Goal: Task Accomplishment & Management: Use online tool/utility

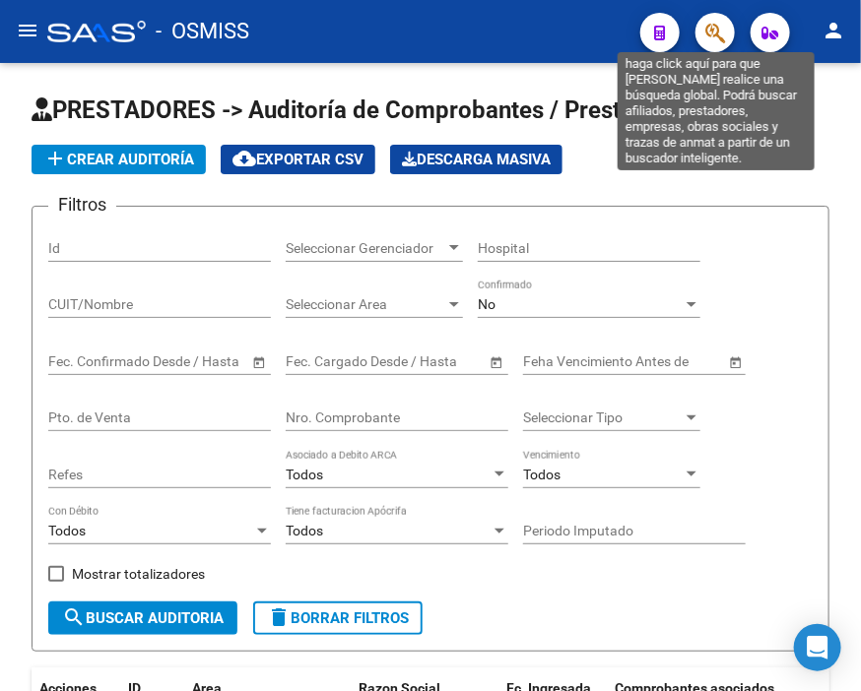
click at [709, 34] on icon "button" at bounding box center [715, 33] width 20 height 23
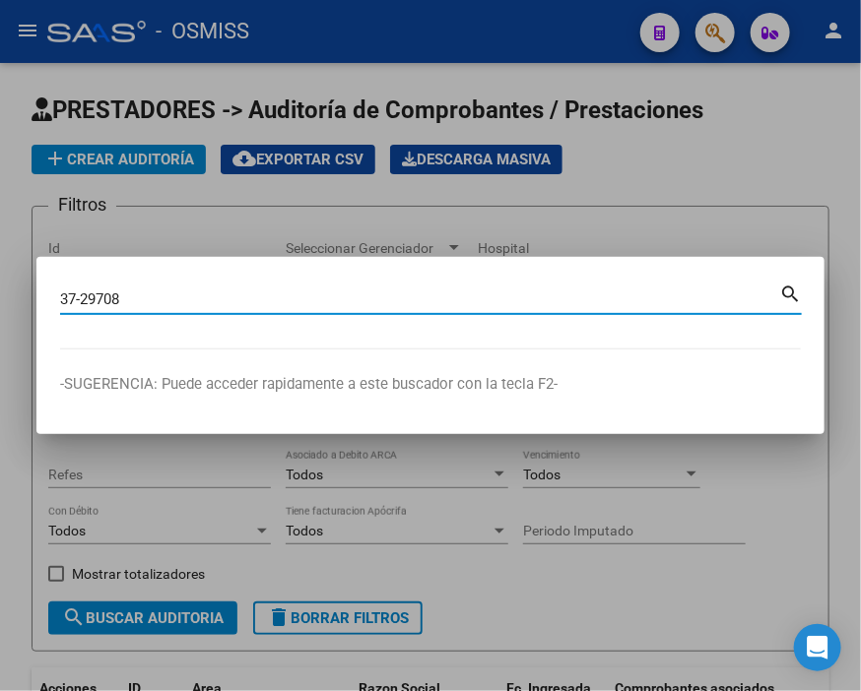
type input "37-29708"
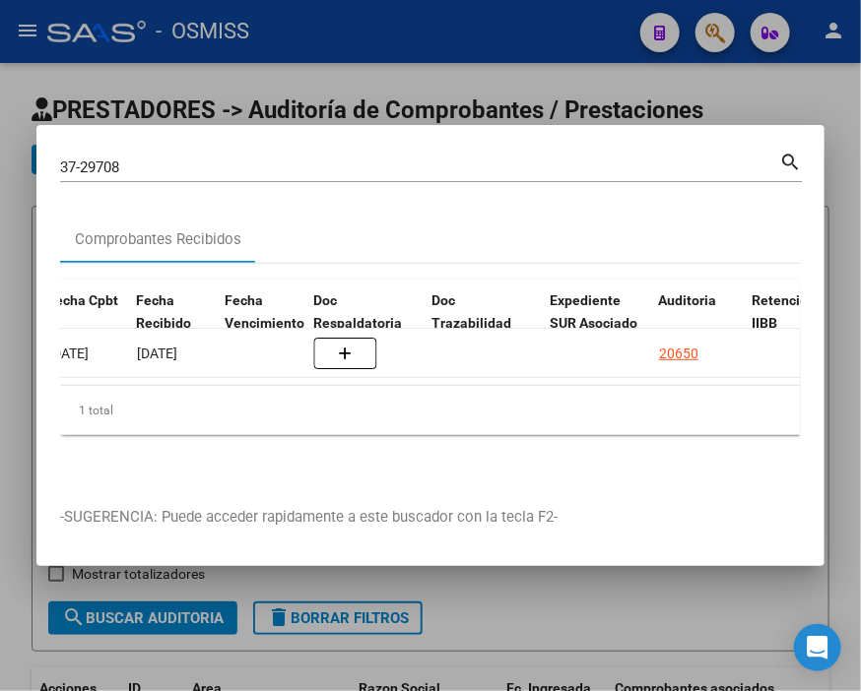
scroll to position [0, 1347]
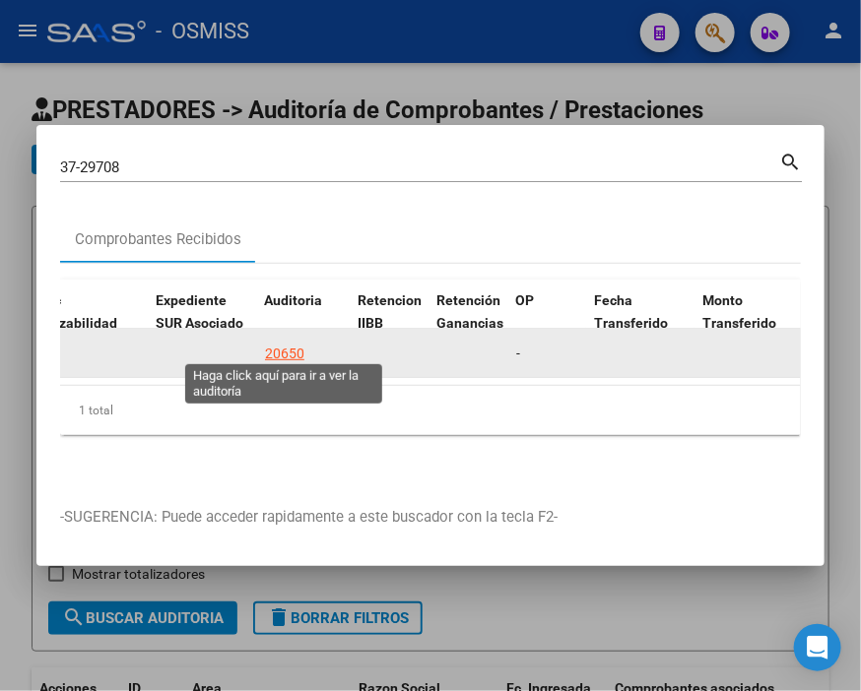
click at [292, 345] on div "20650" at bounding box center [284, 354] width 39 height 23
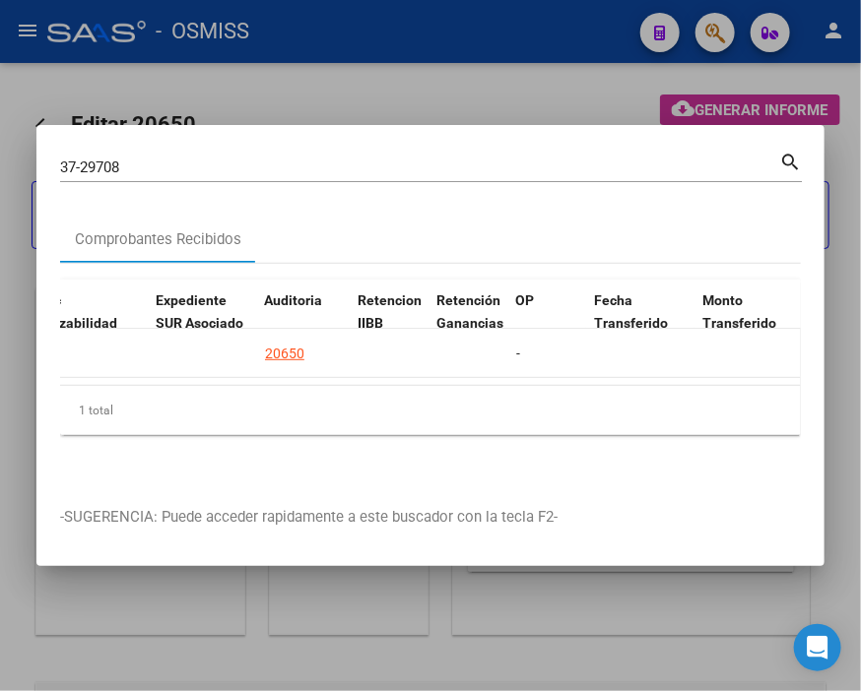
click at [353, 32] on div at bounding box center [430, 345] width 861 height 691
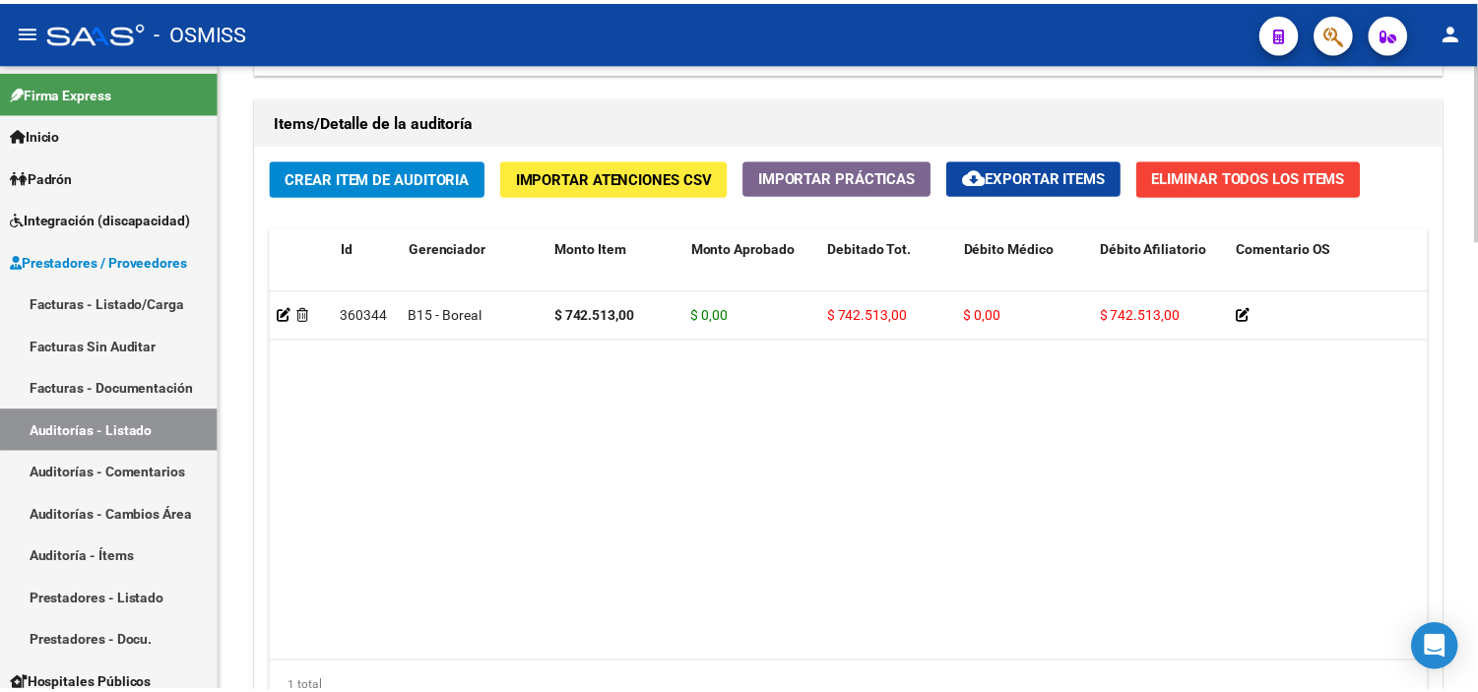
scroll to position [1488, 0]
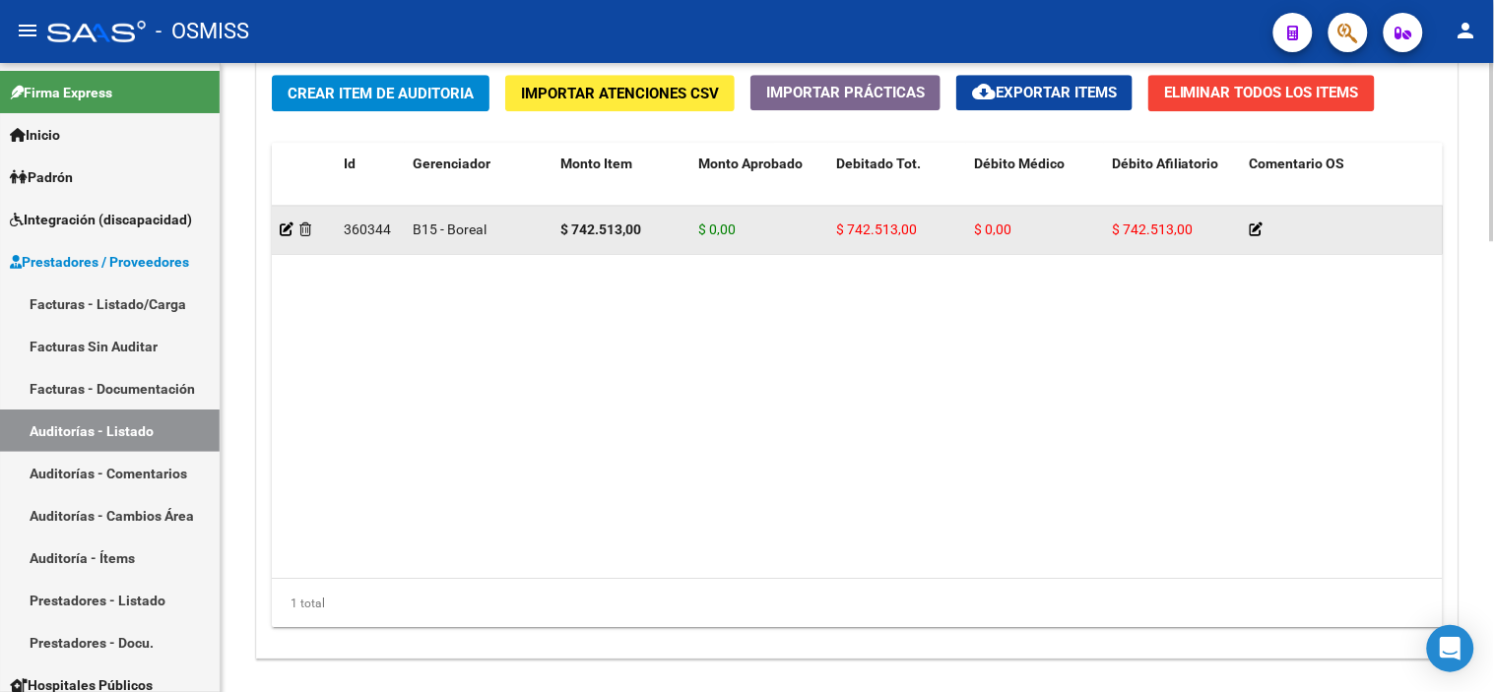
click at [287, 223] on app-auditoria-detalle at bounding box center [287, 230] width 14 height 16
click at [286, 232] on icon at bounding box center [287, 230] width 14 height 14
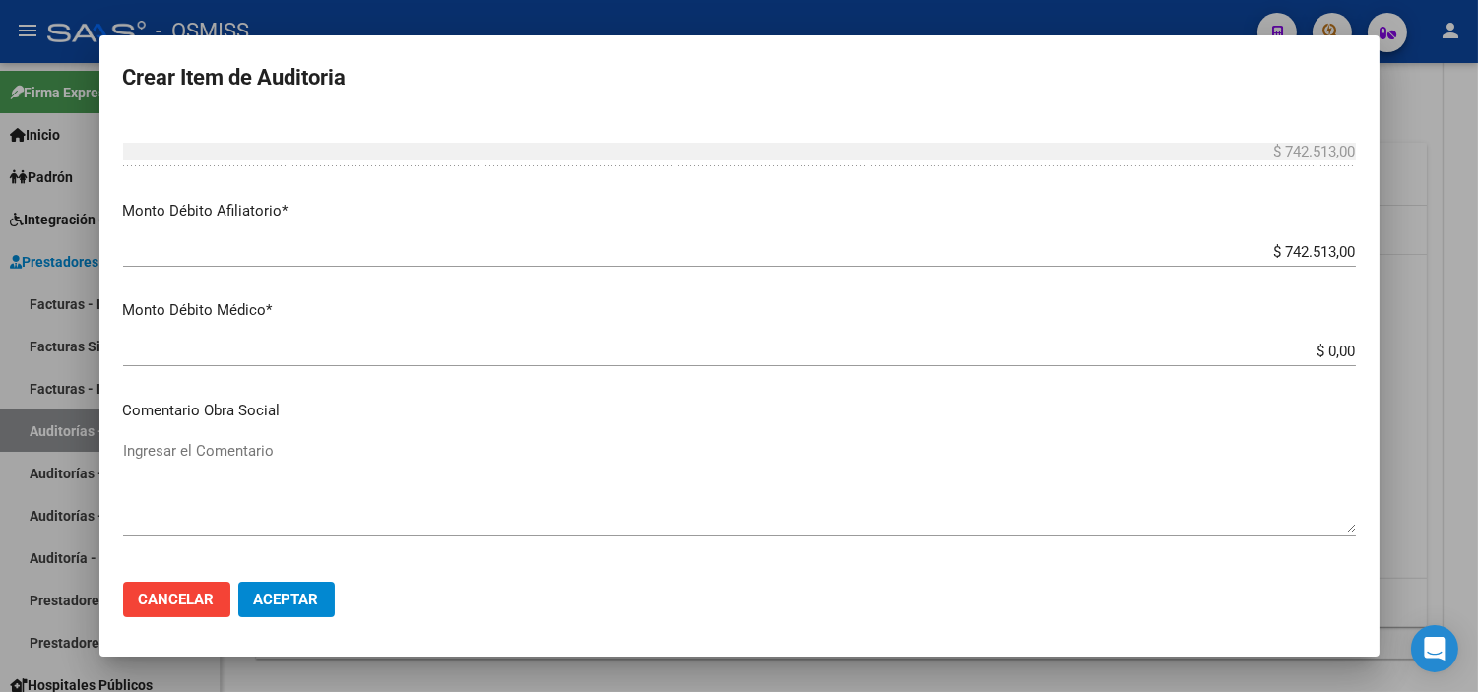
scroll to position [765, 0]
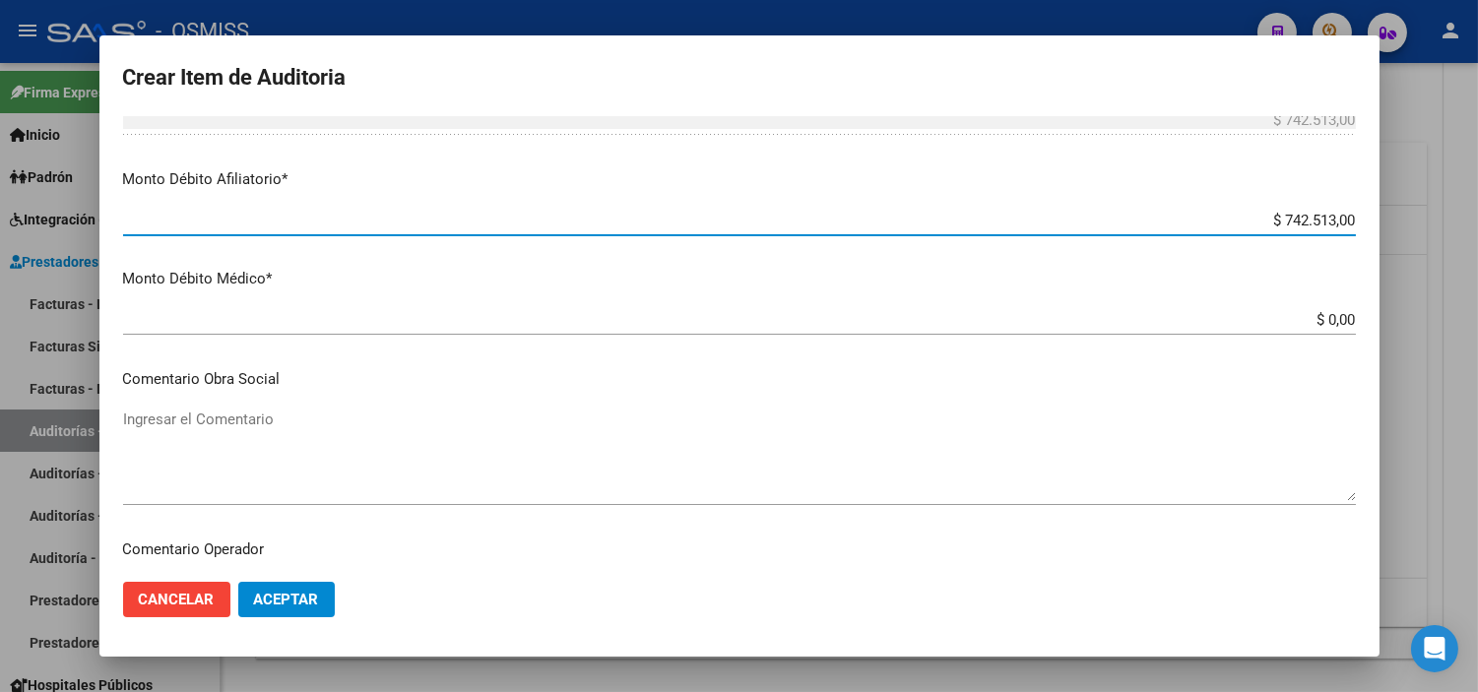
drag, startPoint x: 1176, startPoint y: 222, endPoint x: 1411, endPoint y: 218, distance: 235.4
click at [860, 218] on div "Crear Item de Auditoria 37107382 Nro Documento 27371073820 CUIL [PERSON_NAME] I…" at bounding box center [739, 346] width 1478 height 692
type input "$ 0,00"
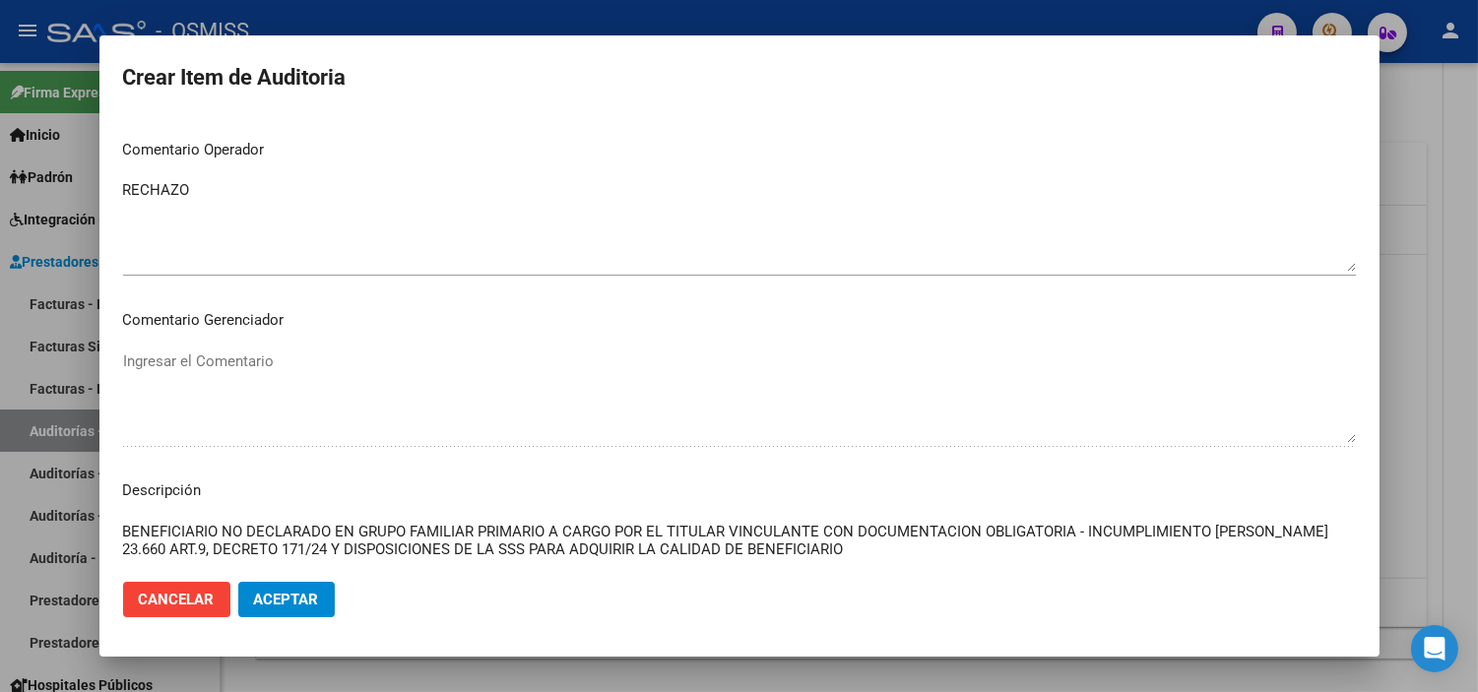
scroll to position [1204, 0]
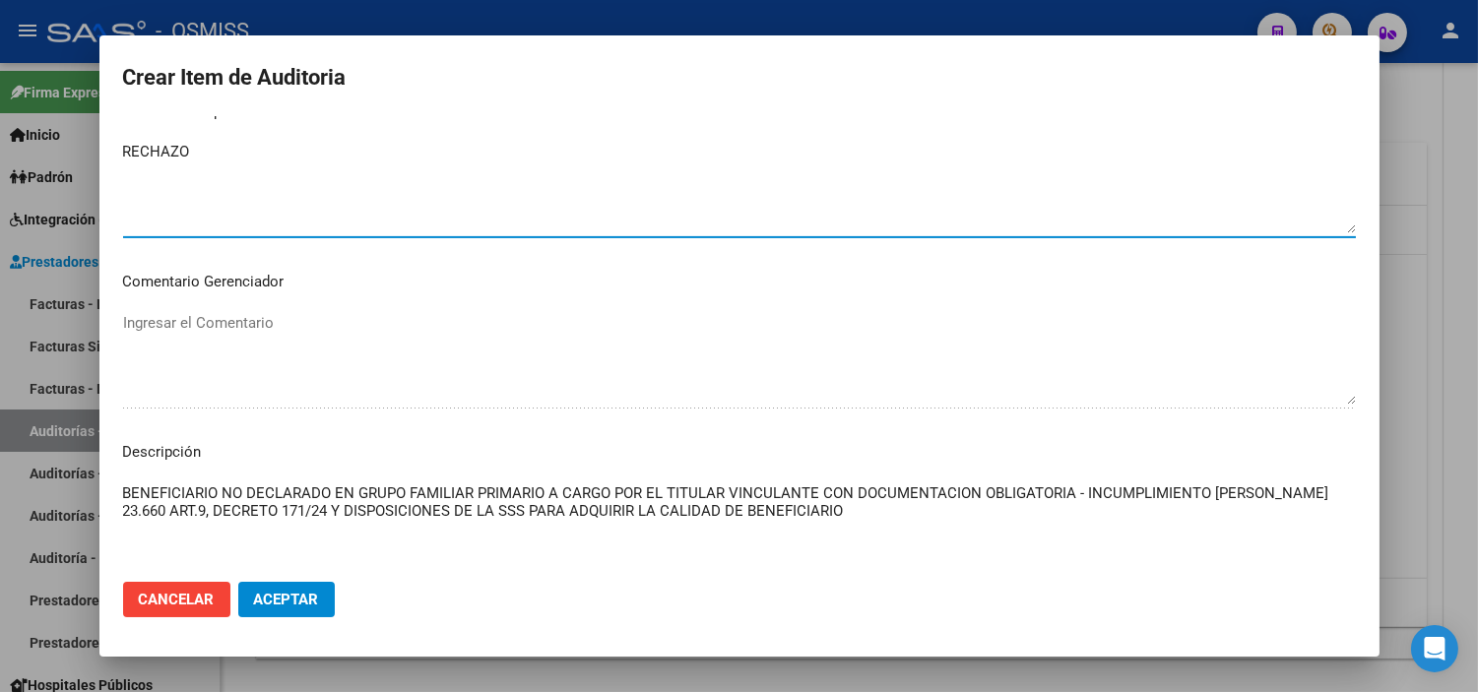
drag, startPoint x: 270, startPoint y: 152, endPoint x: 6, endPoint y: 165, distance: 264.3
click at [2, 151] on div "Crear Item de Auditoria 37107382 Nro Documento 27371073820 CUIL [PERSON_NAME] I…" at bounding box center [739, 346] width 1478 height 692
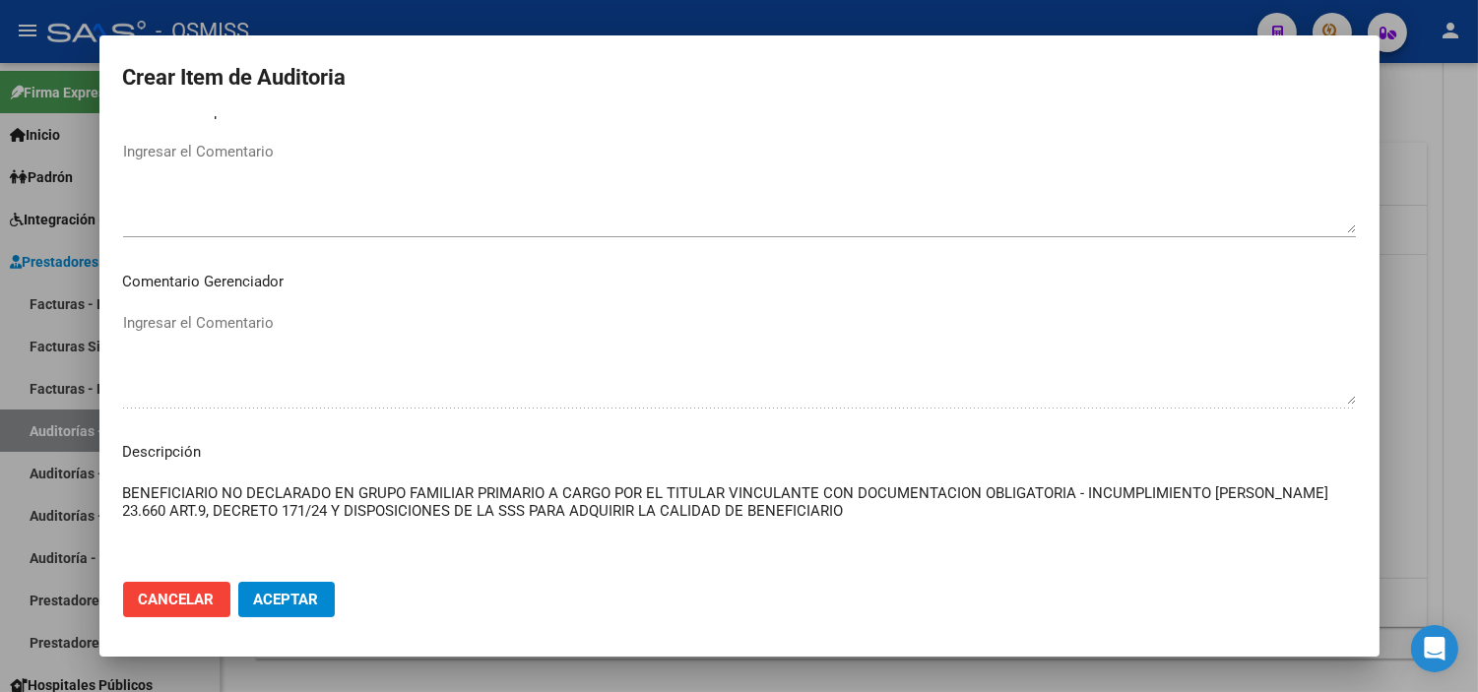
drag, startPoint x: 671, startPoint y: 515, endPoint x: 111, endPoint y: 477, distance: 560.8
click at [111, 477] on mat-dialog-content "37107382 Nro Documento 27371073820 CUIL [PERSON_NAME] Nombre Completo Fec. Pres…" at bounding box center [739, 341] width 1280 height 450
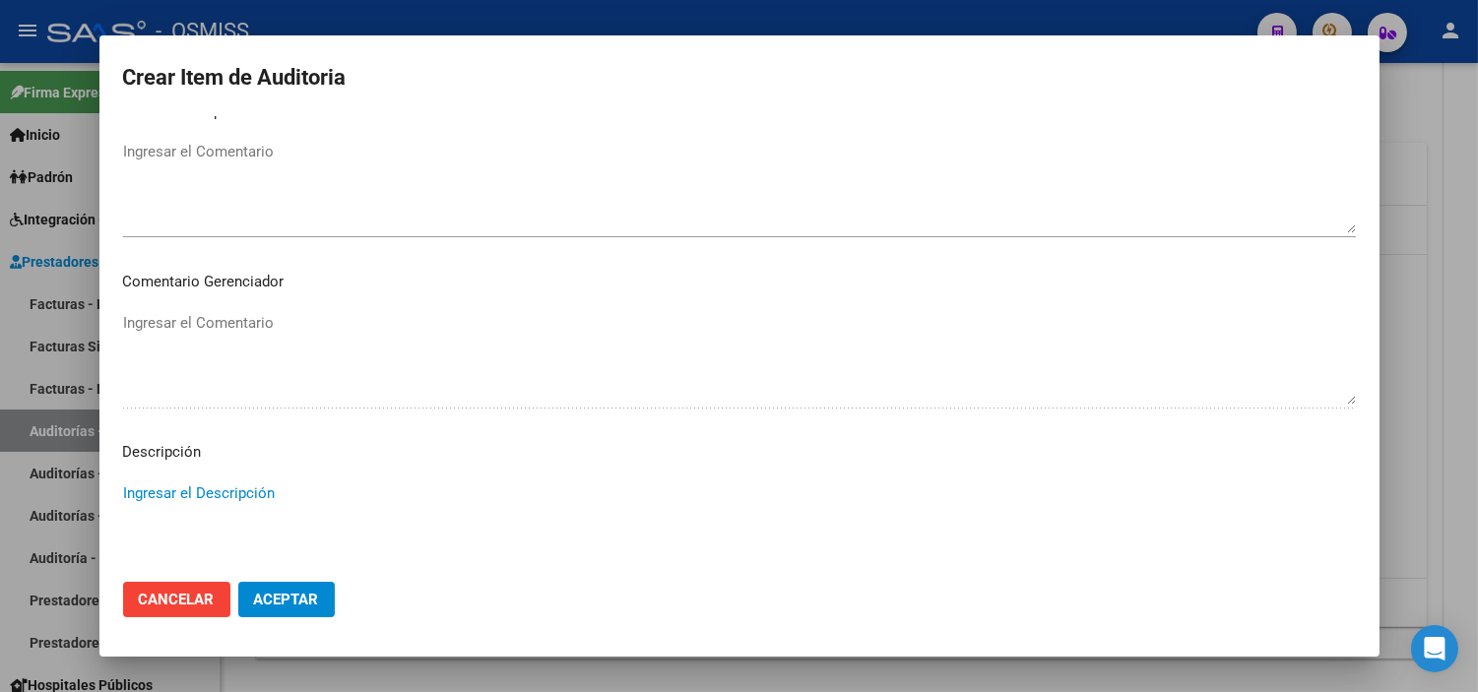
scroll to position [1094, 0]
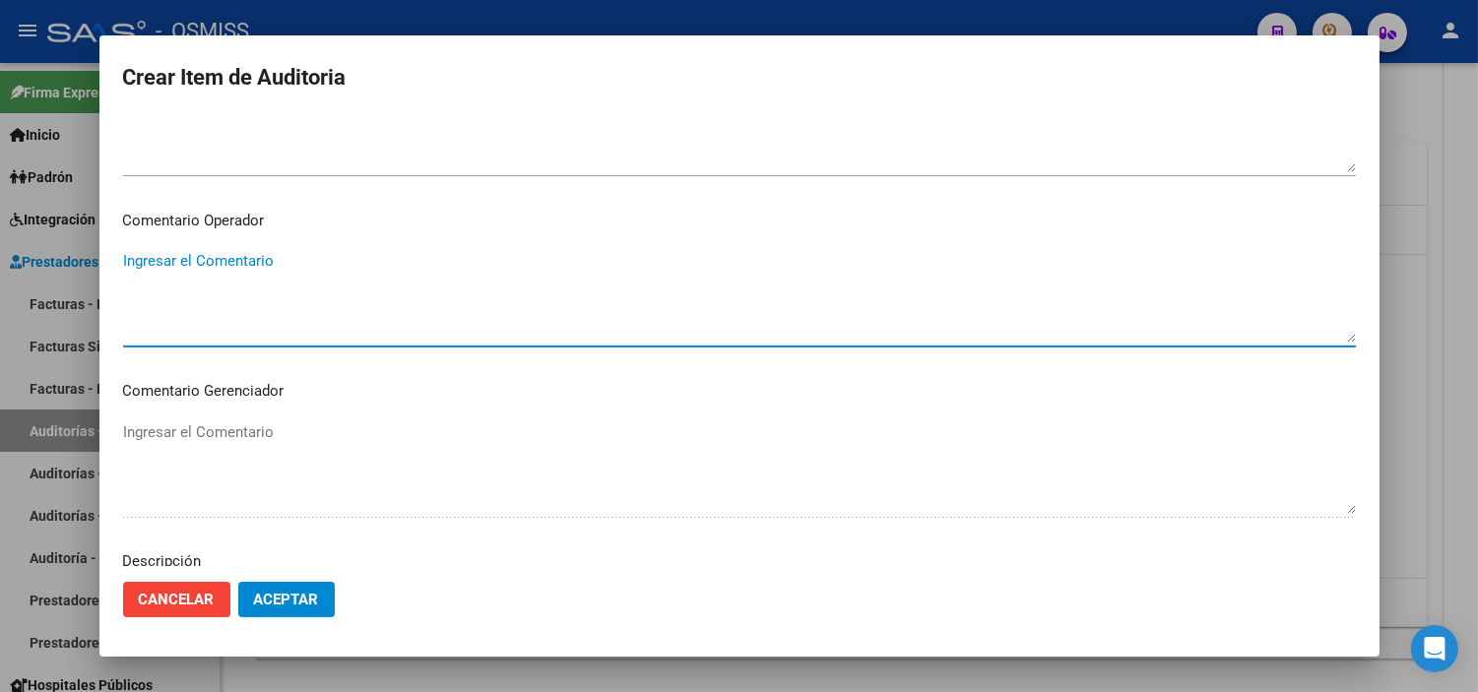
click at [165, 258] on textarea "Ingresar el Comentario" at bounding box center [739, 296] width 1233 height 93
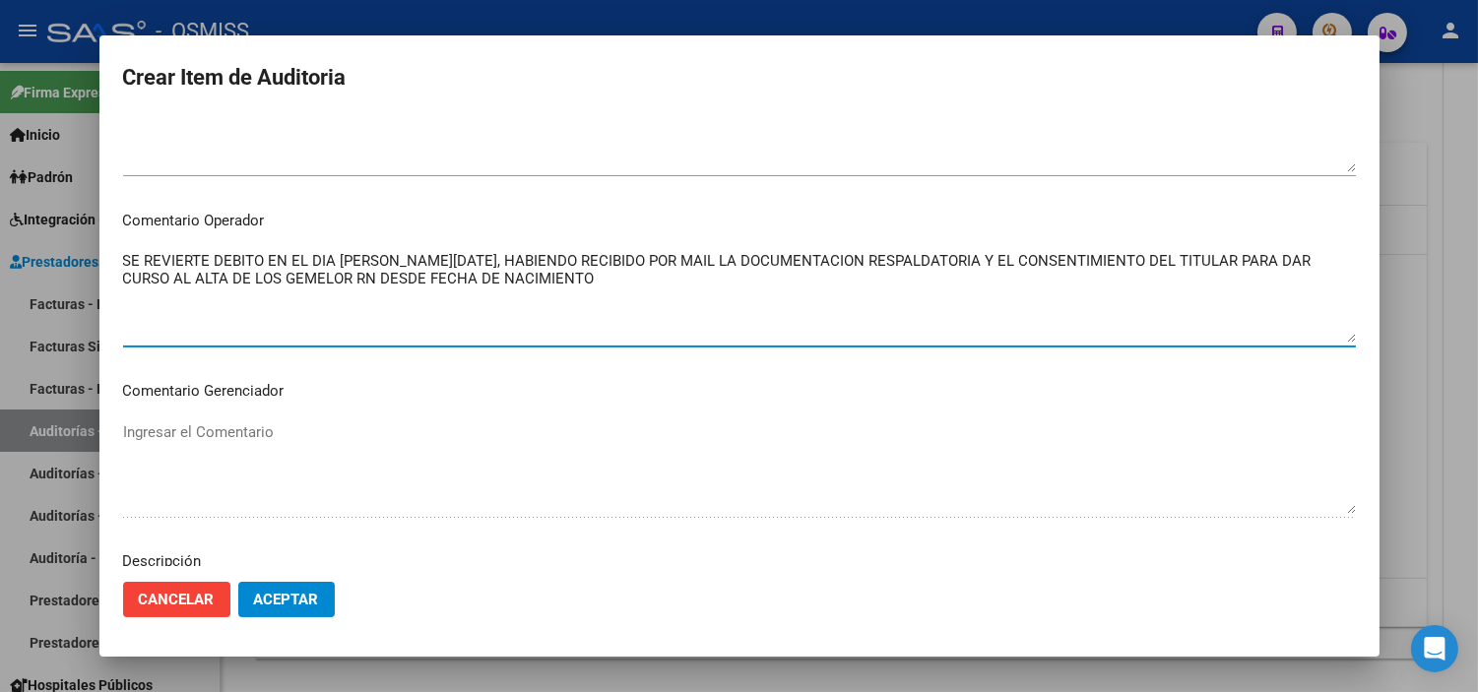
click at [215, 276] on textarea "SE REVIERTE DEBITO EN EL DIA [PERSON_NAME][DATE], HABIENDO RECIBIDO POR MAIL LA…" at bounding box center [739, 296] width 1233 height 93
drag, startPoint x: 486, startPoint y: 286, endPoint x: 95, endPoint y: 238, distance: 393.9
click at [82, 238] on div "Crear Item de Auditoria 37107382 Nro Documento 27371073820 CUIL [PERSON_NAME] I…" at bounding box center [739, 346] width 1478 height 692
type textarea "SE REVIERTE DEBITO EN EL DIA DE HOY, HABIENDO RECIBIDO POR MAIL LA DOCUMENTACIO…"
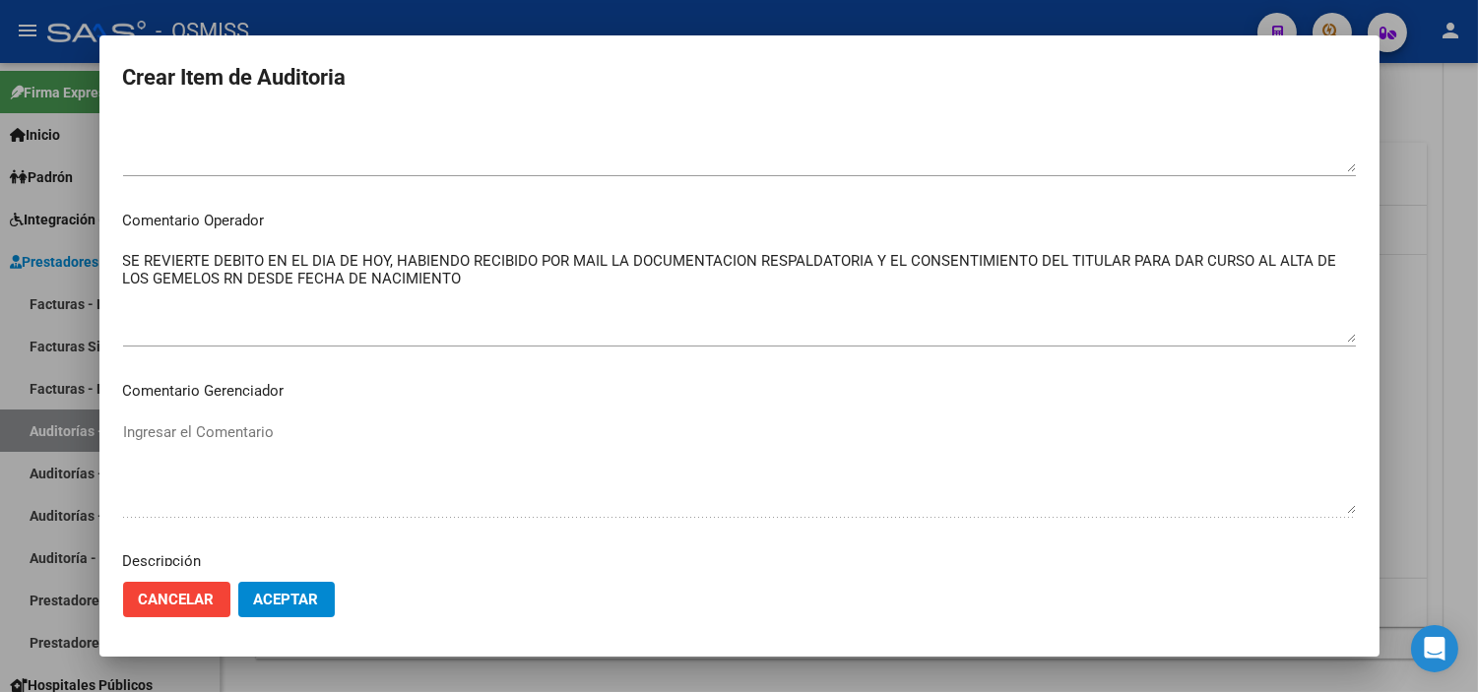
drag, startPoint x: 148, startPoint y: 251, endPoint x: 552, endPoint y: 263, distance: 404.0
click at [552, 263] on textarea "SE REVIERTE DEBITO EN EL DIA DE HOY, HABIENDO RECIBIDO POR MAIL LA DOCUMENTACIO…" at bounding box center [739, 296] width 1233 height 93
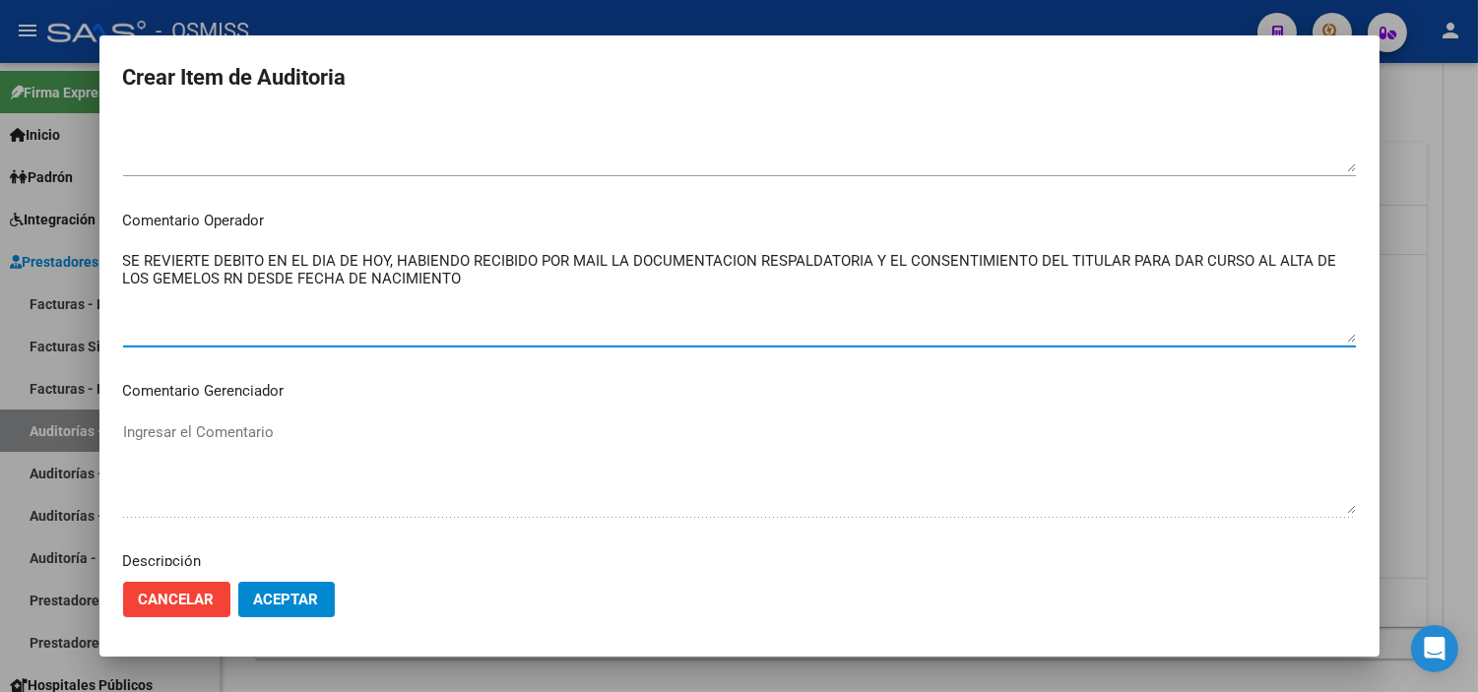
drag, startPoint x: 512, startPoint y: 279, endPoint x: 103, endPoint y: 238, distance: 410.7
click at [103, 238] on mat-dialog-content "37107382 Nro Documento 27371073820 CUIL [PERSON_NAME] Nombre Completo Fec. Pres…" at bounding box center [739, 341] width 1280 height 450
click at [723, 313] on textarea "SE REVIERTE DEBITO EN EL DIA DE HOY, HABIENDO RECIBIDO POR MAIL LA DOCUMENTACIO…" at bounding box center [739, 296] width 1233 height 93
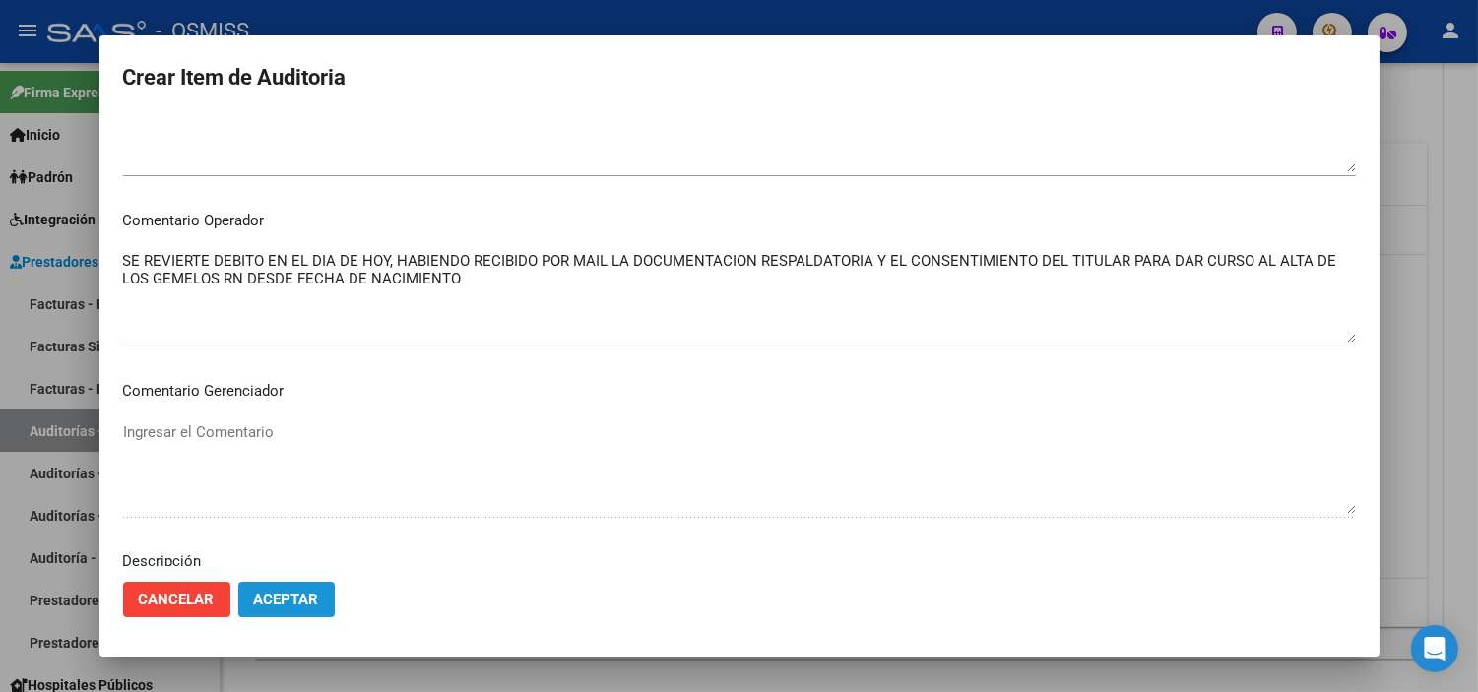
click at [317, 584] on button "Aceptar" at bounding box center [286, 599] width 97 height 35
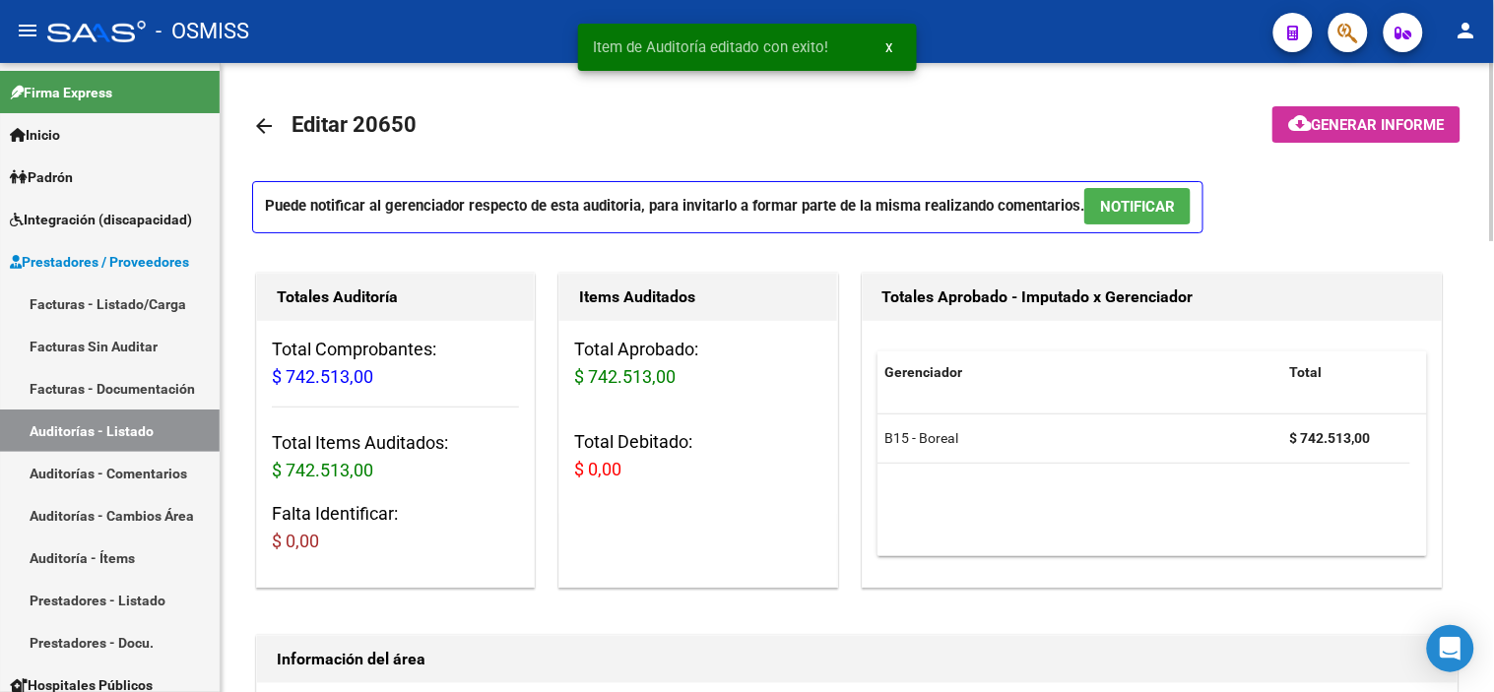
click at [270, 123] on mat-icon "arrow_back" at bounding box center [264, 126] width 24 height 24
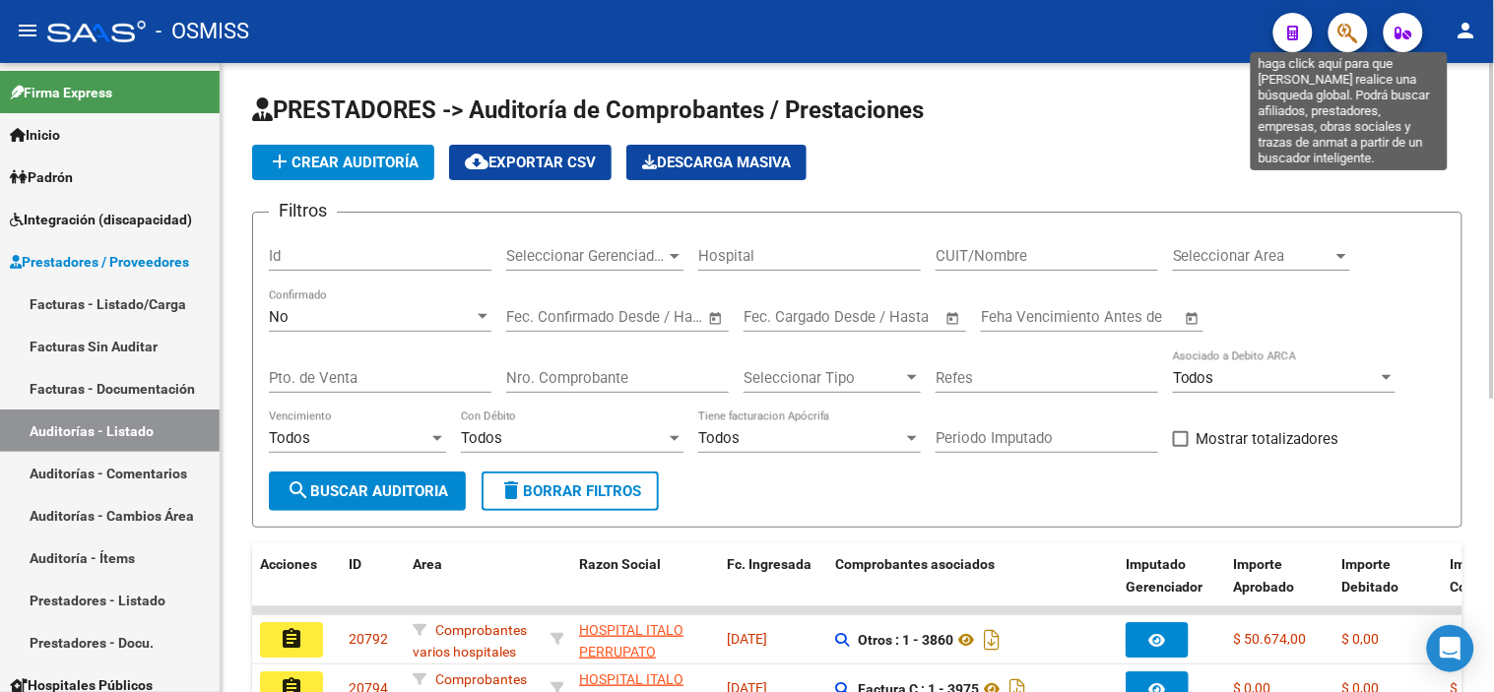
click at [860, 22] on icon "button" at bounding box center [1349, 33] width 20 height 23
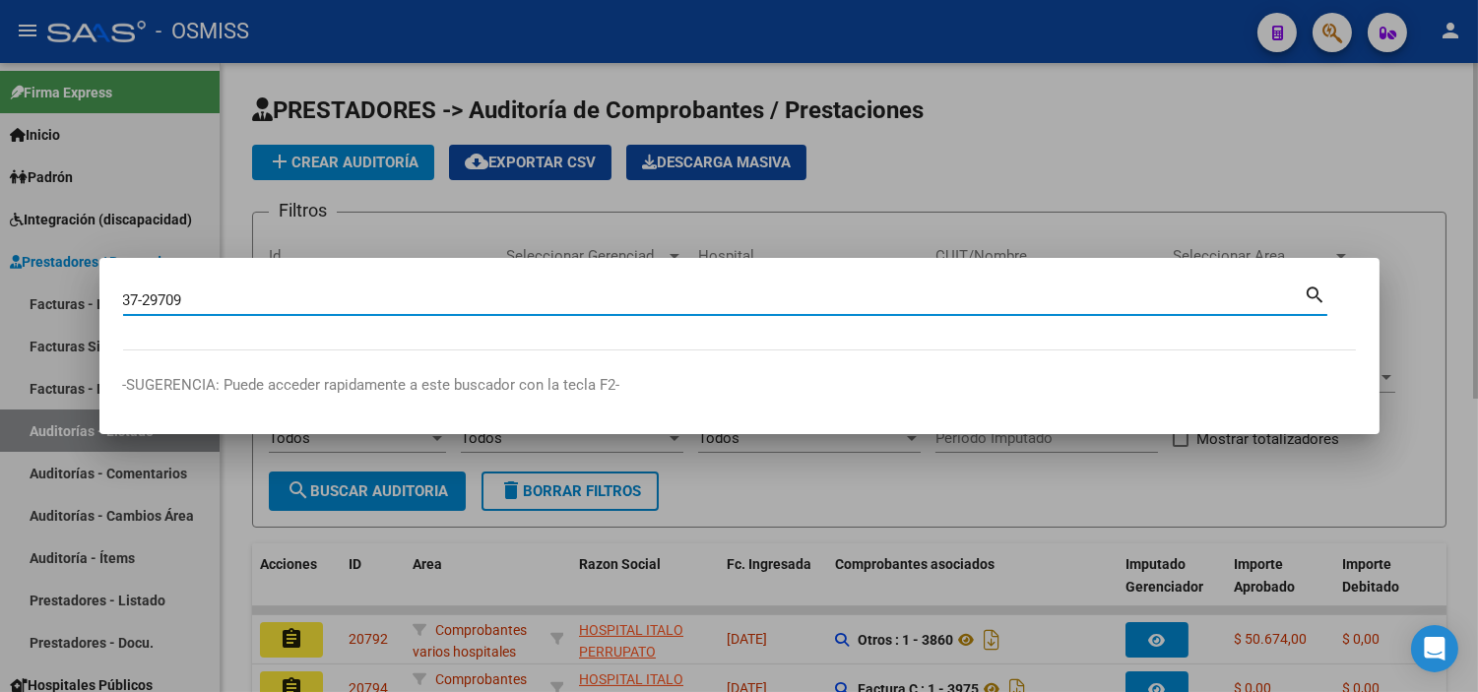
type input "37-29709"
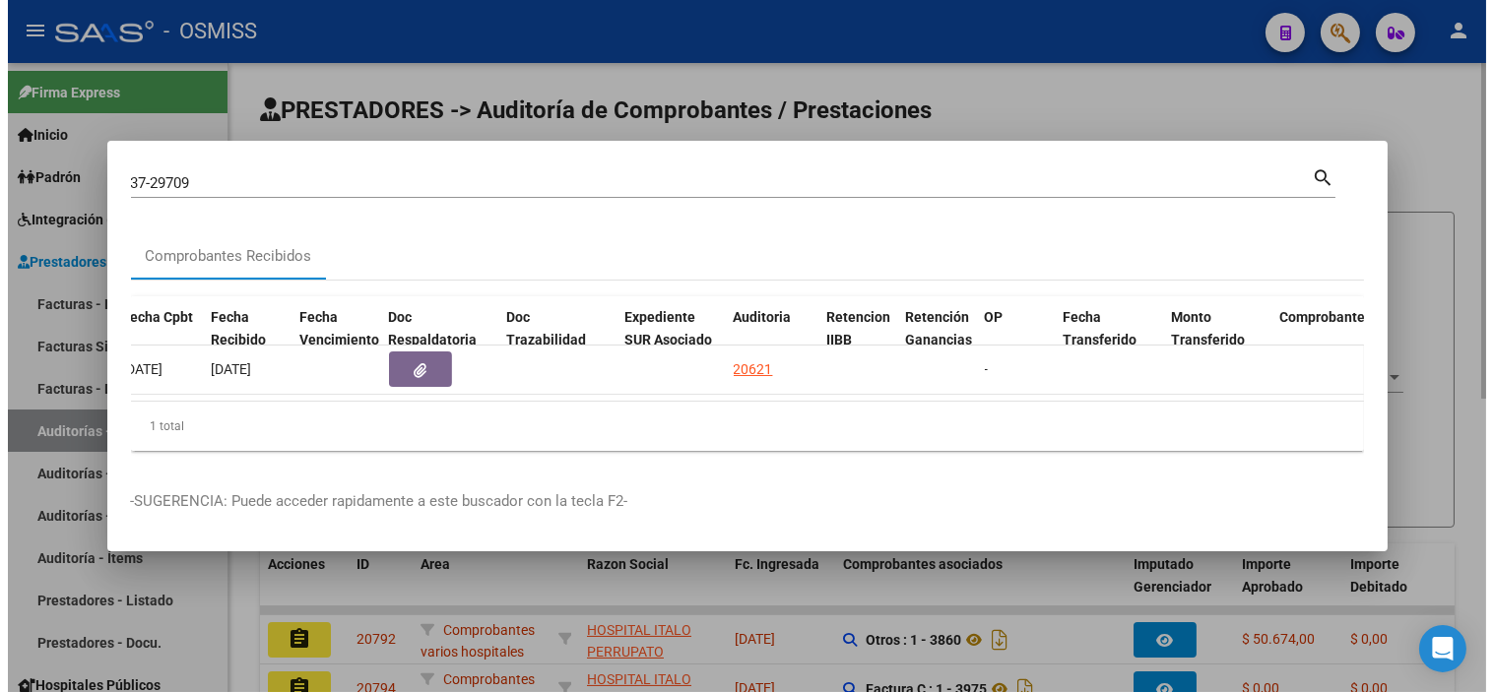
scroll to position [0, 969]
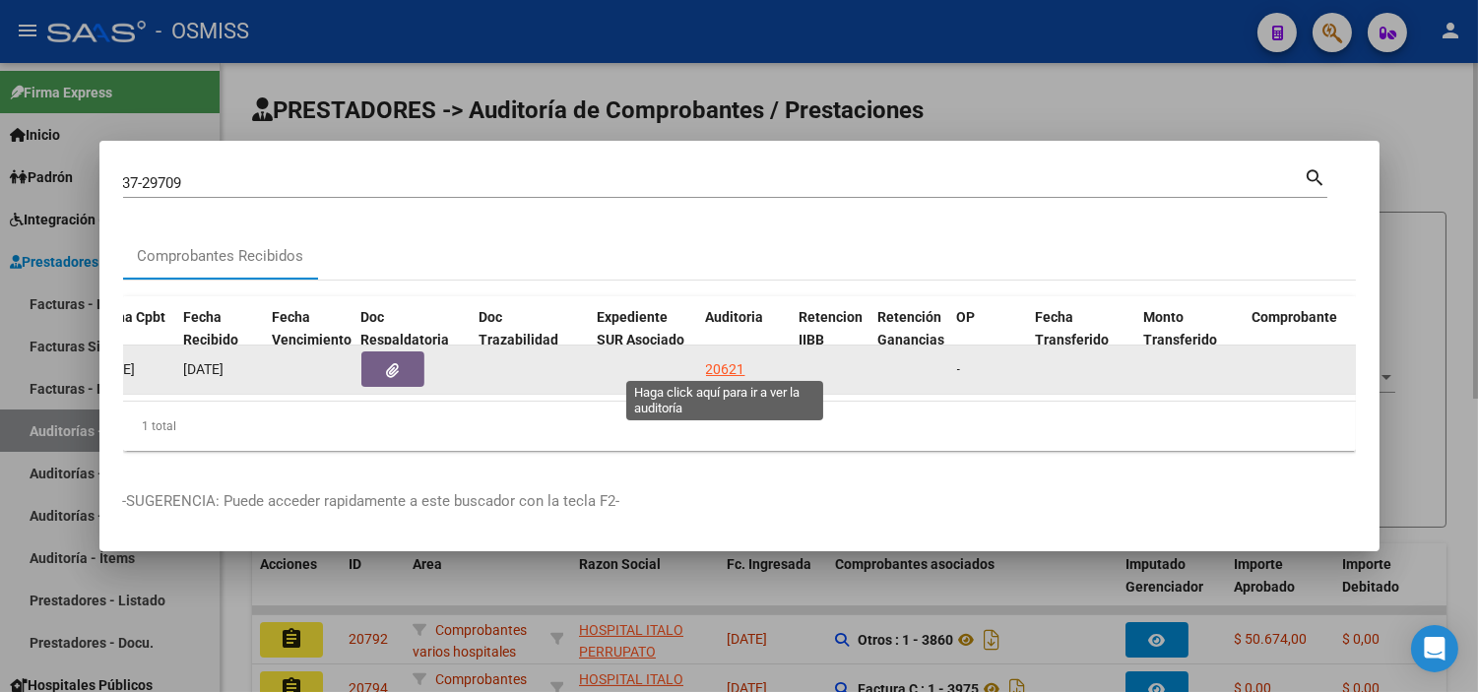
click at [715, 364] on div "20621" at bounding box center [725, 370] width 39 height 23
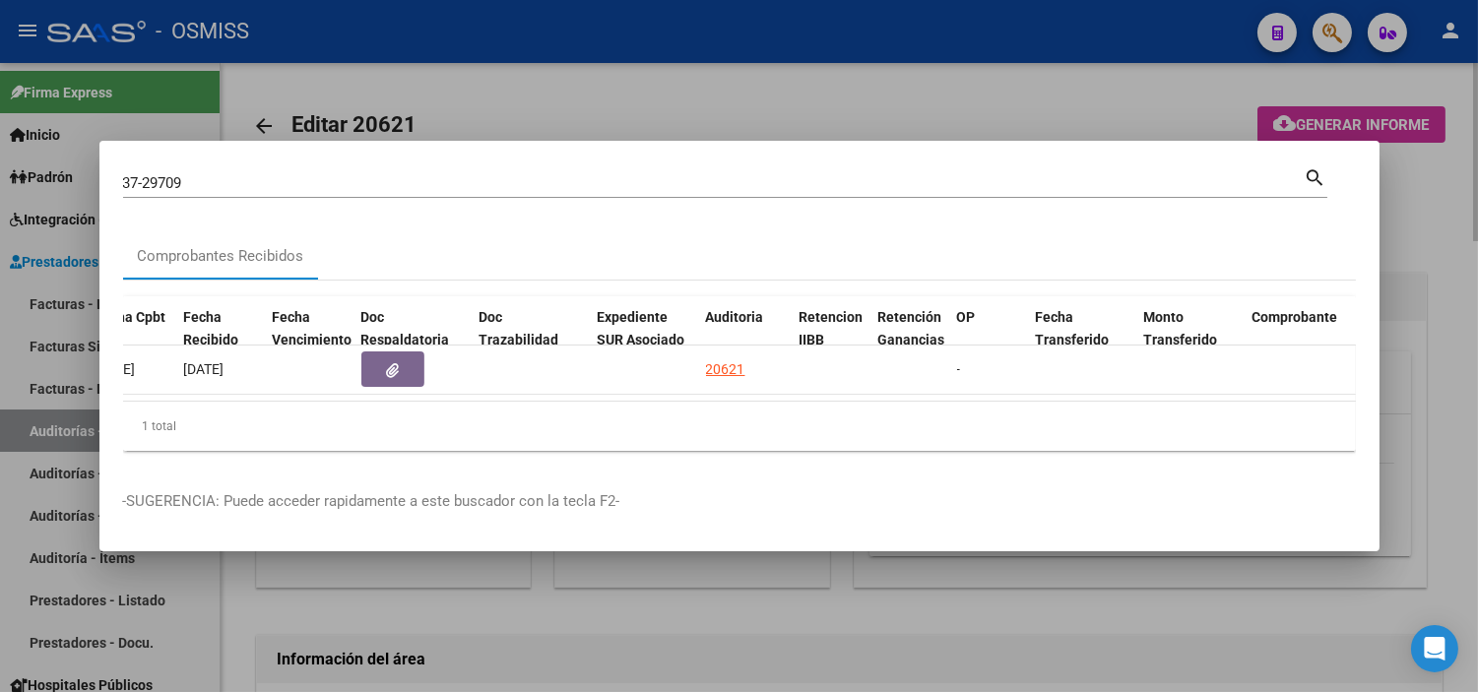
click at [860, 93] on div at bounding box center [739, 346] width 1478 height 692
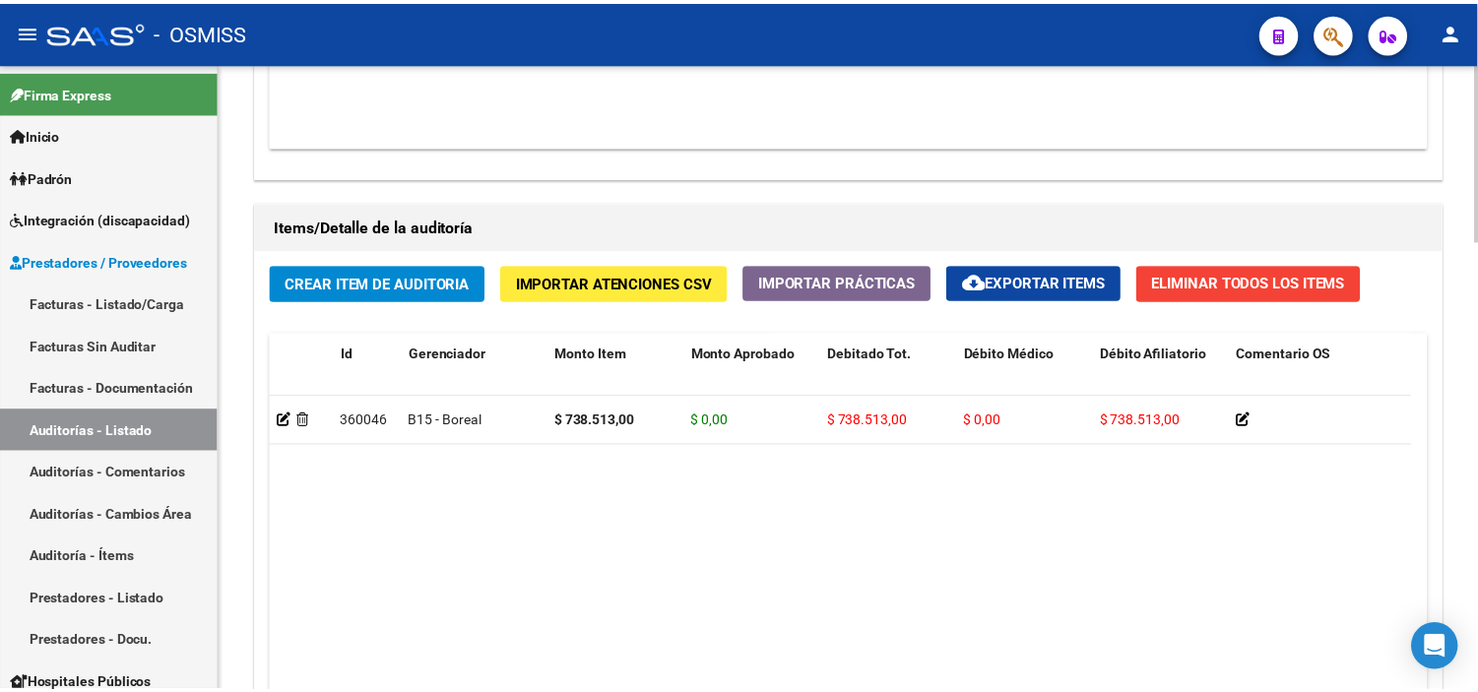
scroll to position [1313, 0]
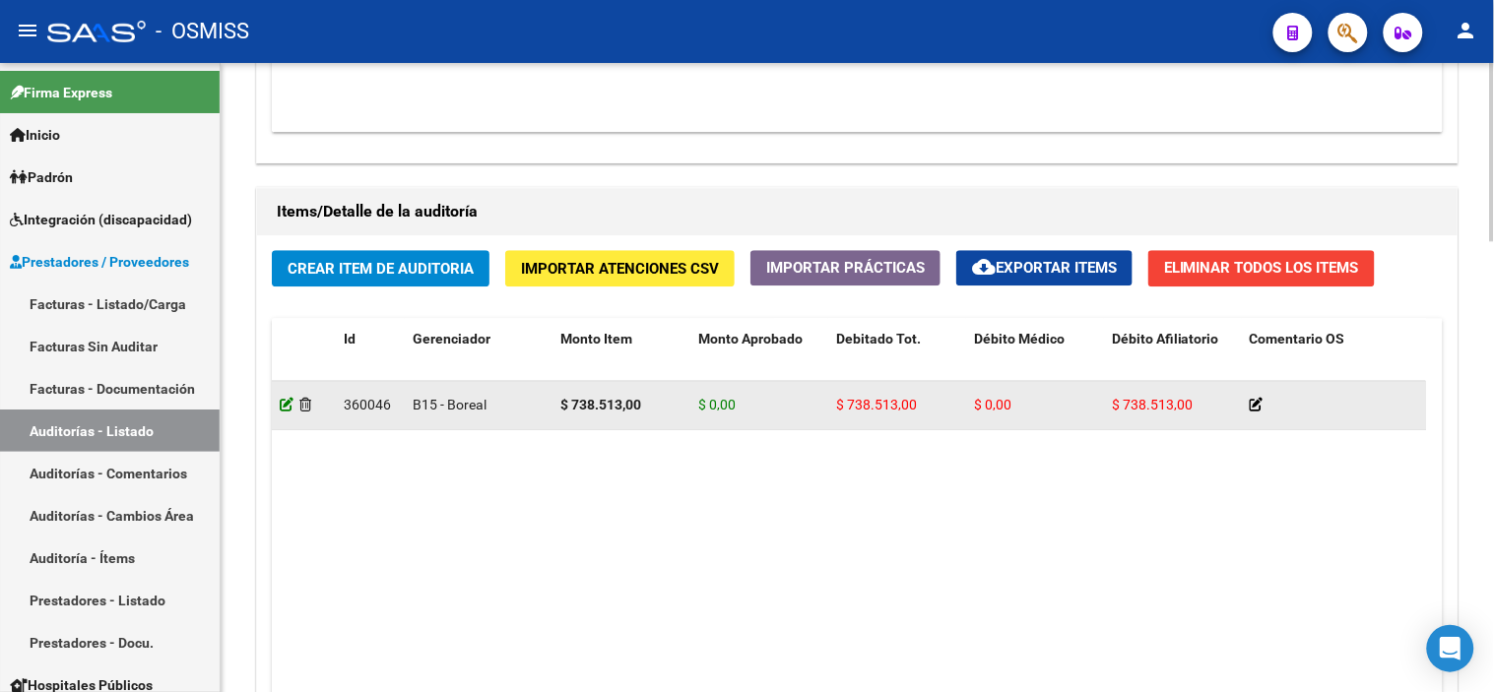
click at [290, 400] on icon at bounding box center [287, 405] width 14 height 14
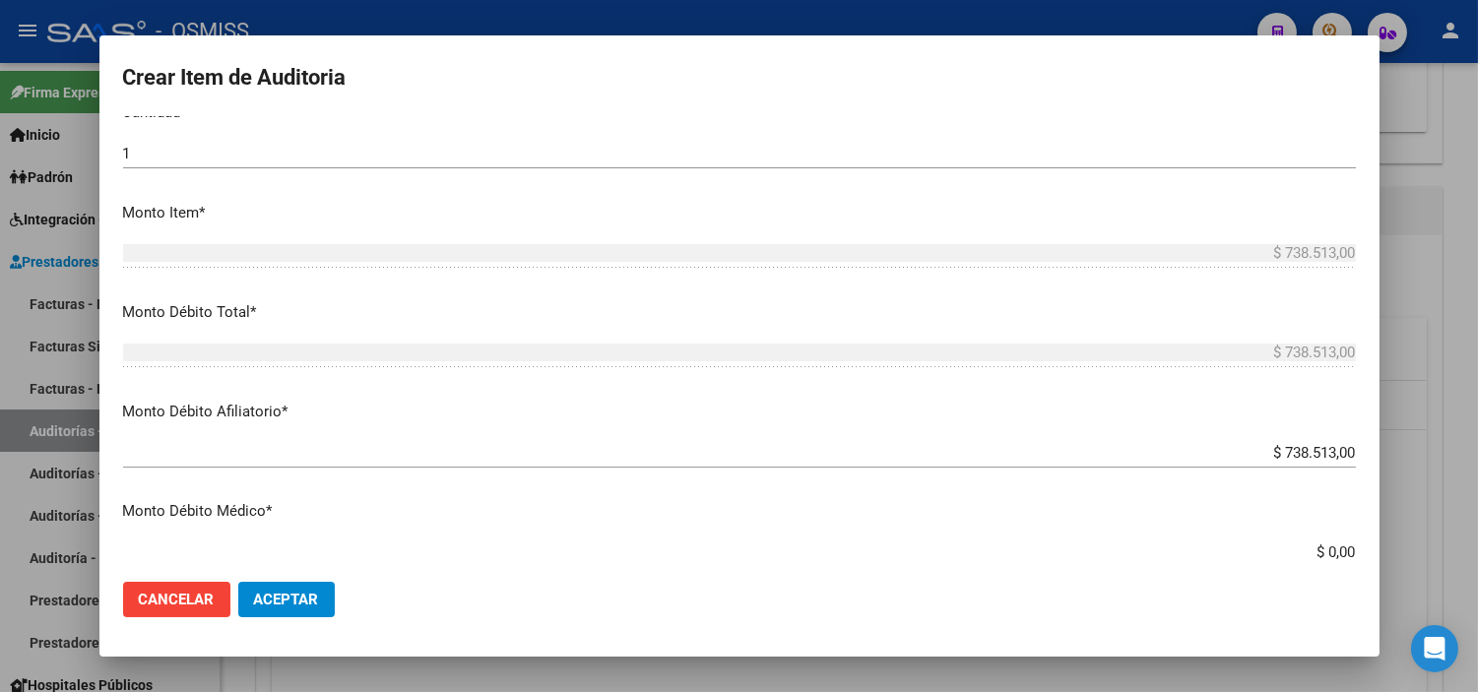
scroll to position [656, 0]
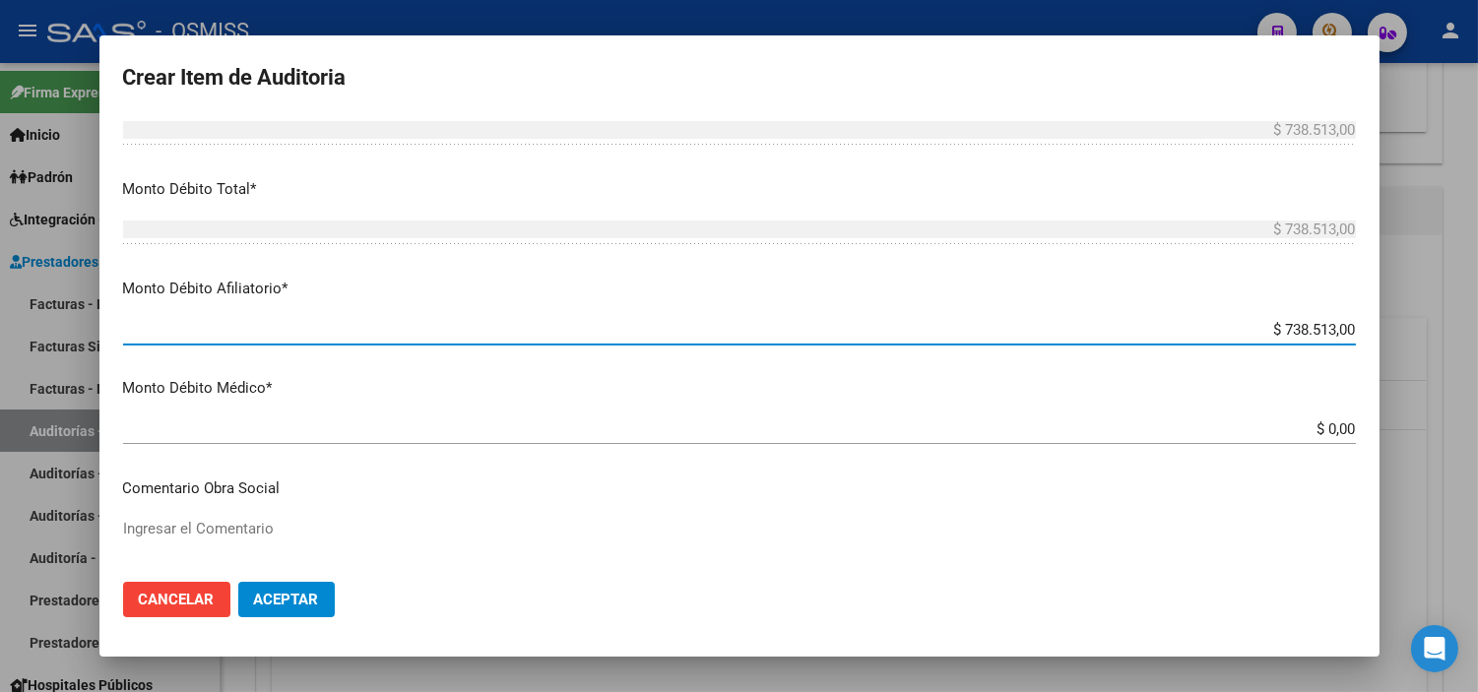
drag, startPoint x: 1235, startPoint y: 327, endPoint x: 1493, endPoint y: 327, distance: 258.1
click at [860, 327] on html "menu - OSMISS person Firma Express Inicio Calendario SSS Instructivos Contacto …" at bounding box center [739, 346] width 1478 height 692
type input "$ 0,00"
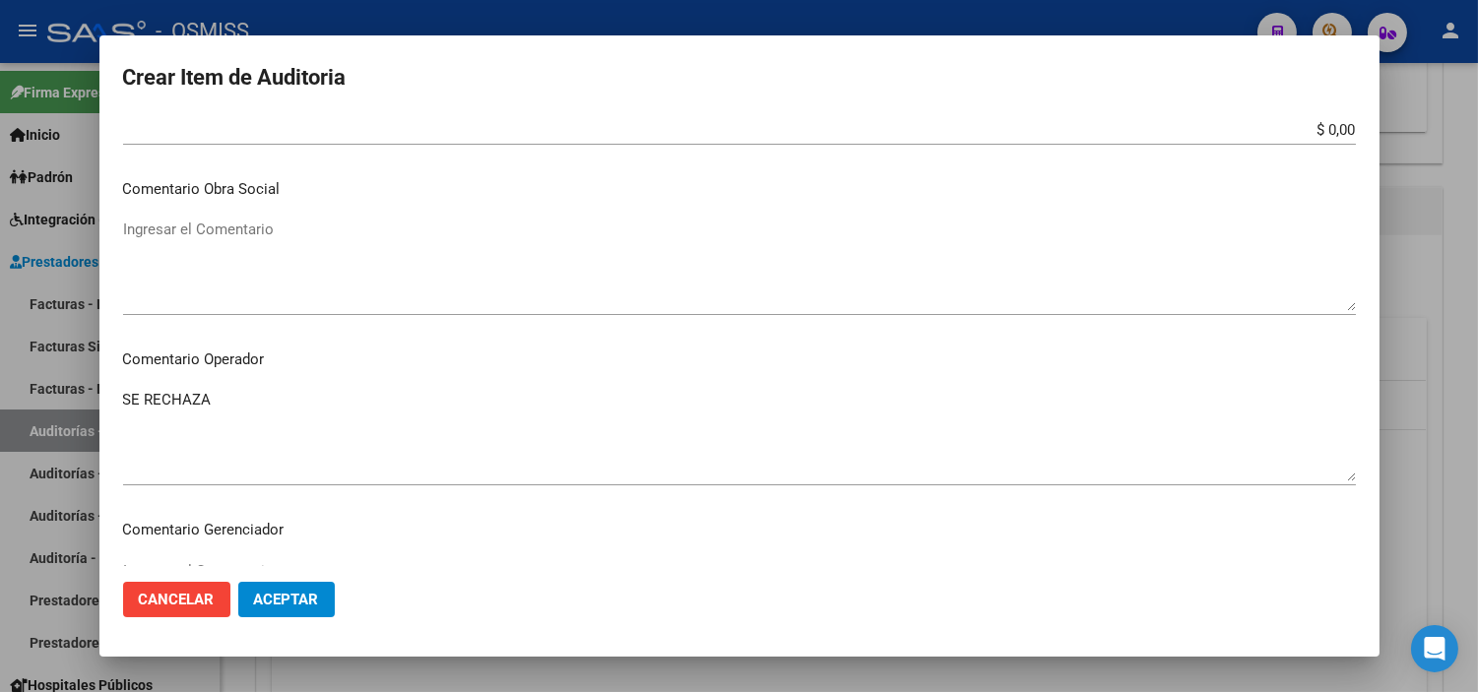
scroll to position [985, 0]
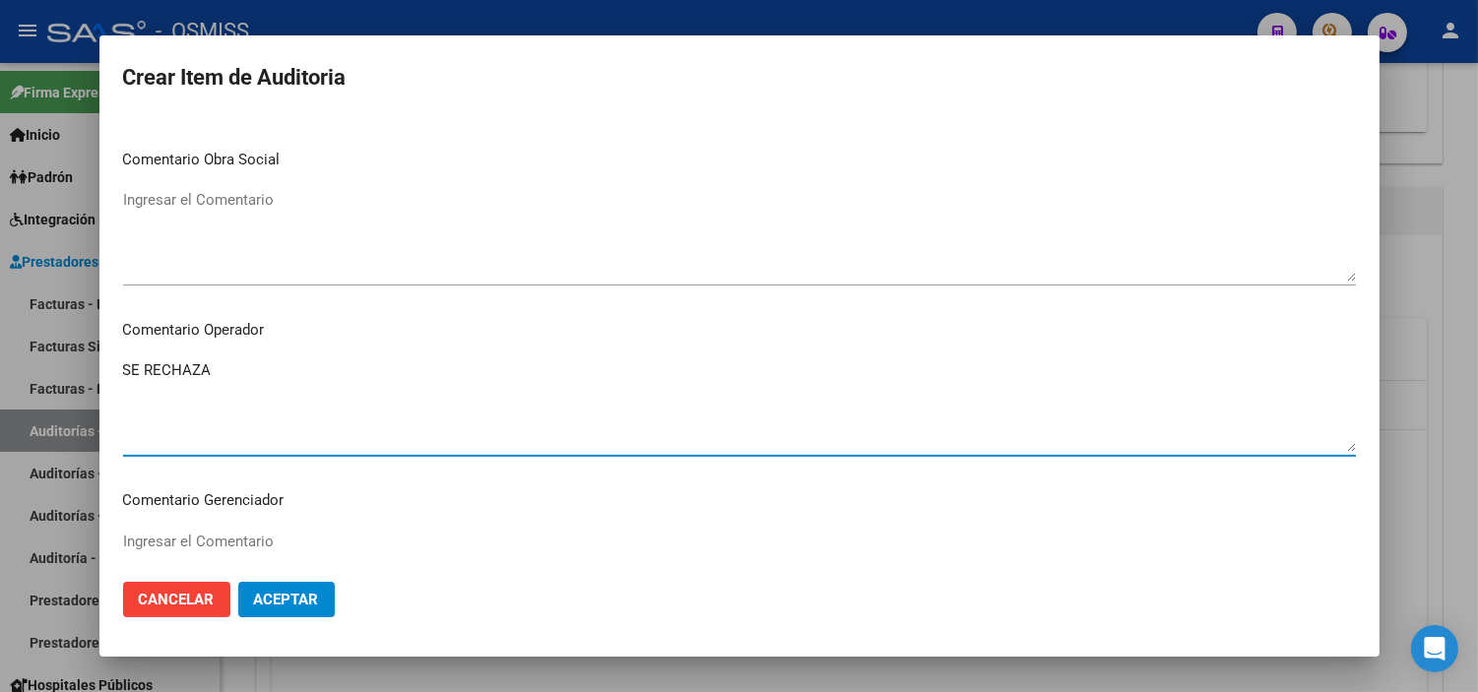
drag, startPoint x: 262, startPoint y: 370, endPoint x: 33, endPoint y: 366, distance: 229.5
click at [33, 366] on div "Crear Item de Auditoria 40506105 Nro Documento 20405061059 CUIL [PERSON_NAME] -…" at bounding box center [739, 346] width 1478 height 692
click at [156, 367] on textarea "Ingresar el Comentario" at bounding box center [739, 406] width 1233 height 93
paste textarea "SE REVIERTE DEBITO EN EL DIA DE HOY, HABIENDO RECIBIDO POR MAIL LA DOCUMENTACIO…"
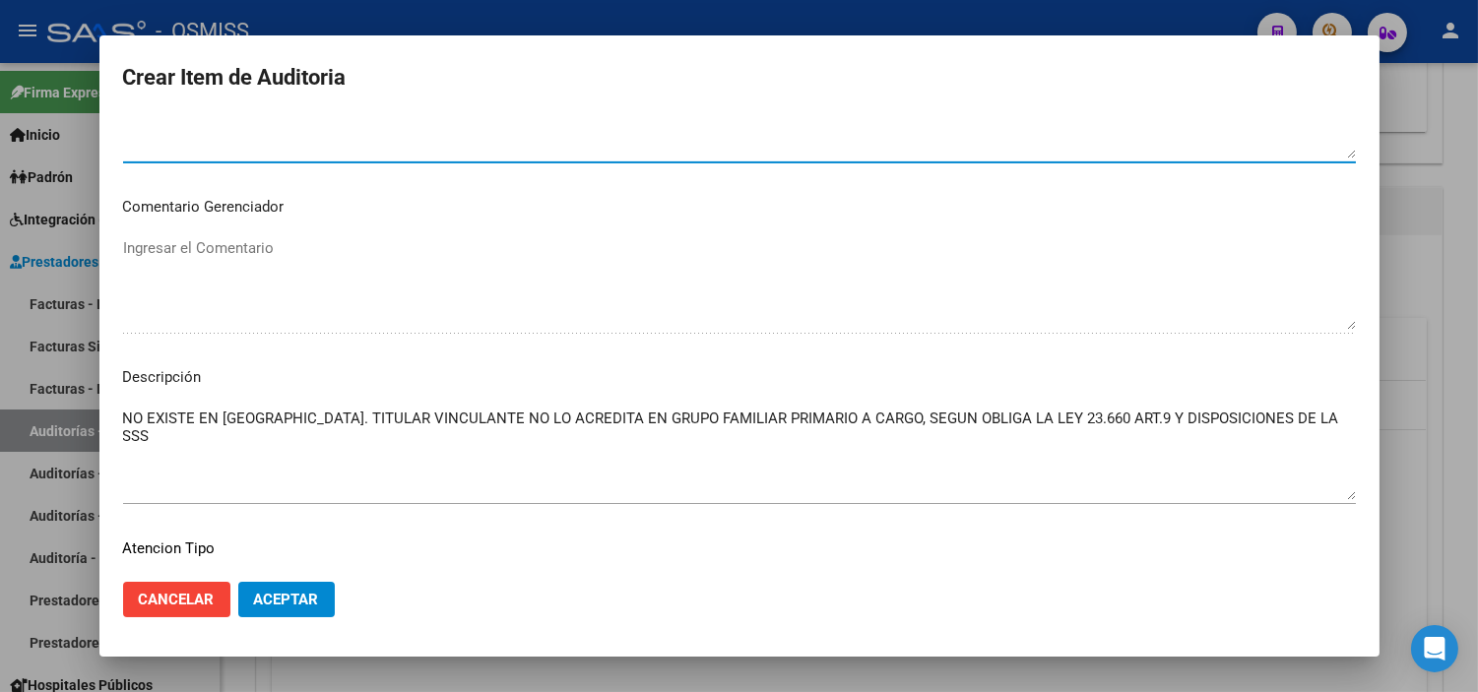
scroll to position [1313, 0]
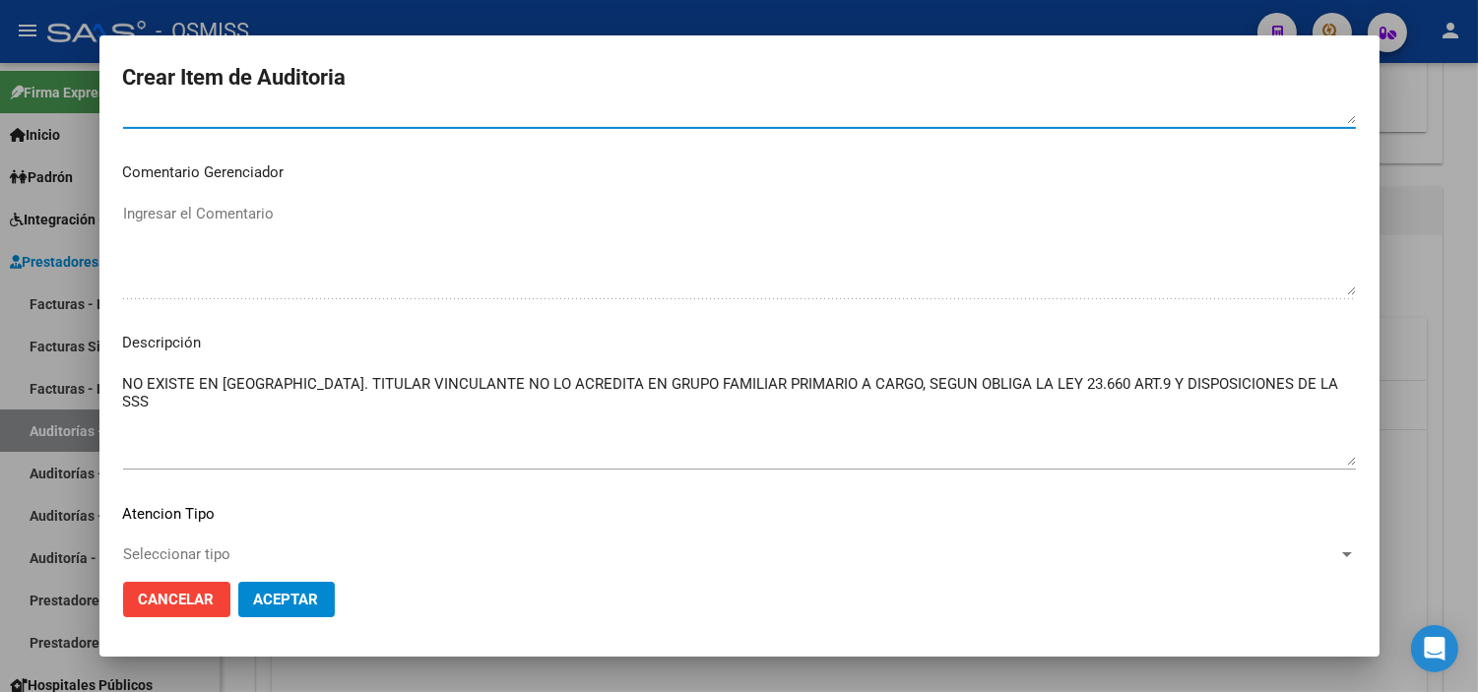
type textarea "SE REVIERTE DEBITO EN EL DIA DE HOY, HABIENDO RECIBIDO POR MAIL LA DOCUMENTACIO…"
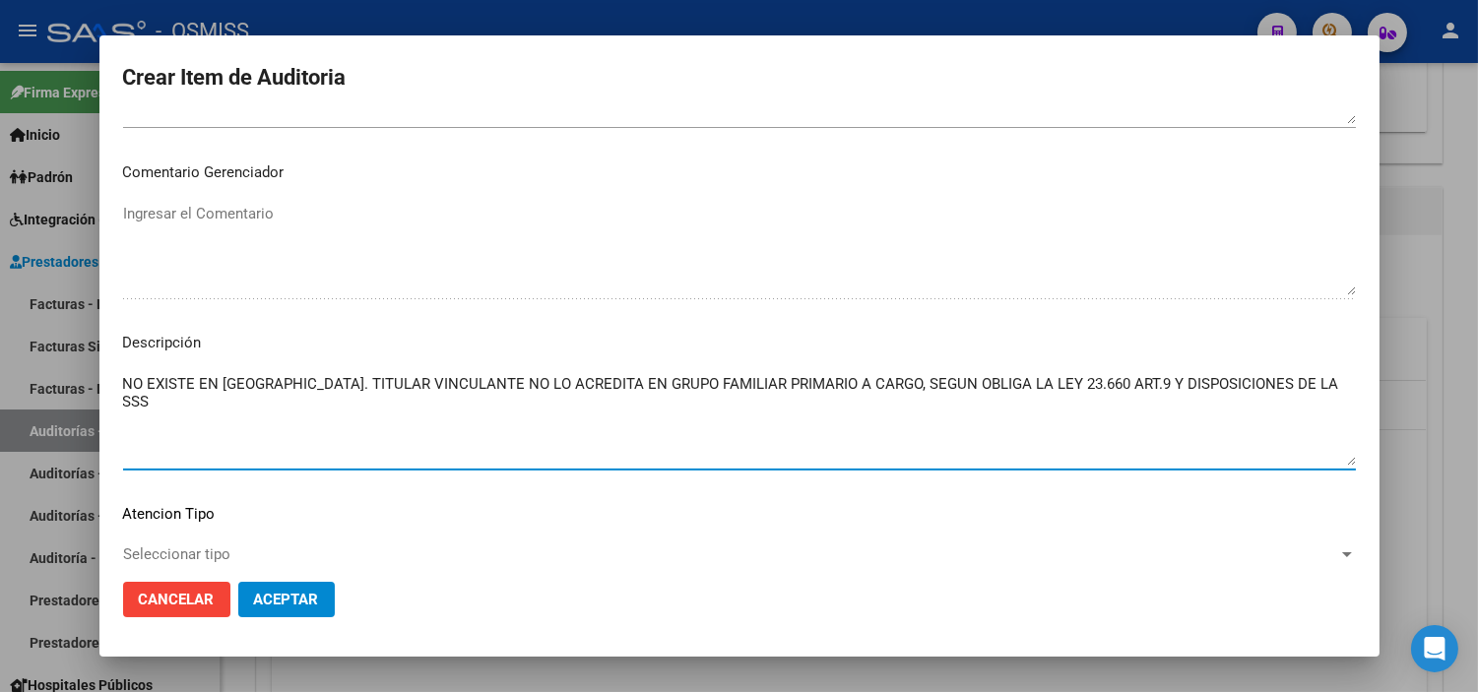
drag, startPoint x: 1099, startPoint y: 387, endPoint x: 0, endPoint y: 390, distance: 1099.2
click at [0, 390] on div "Crear Item de Auditoria 40506105 Nro Documento 20405061059 CUIL [PERSON_NAME] -…" at bounding box center [739, 346] width 1478 height 692
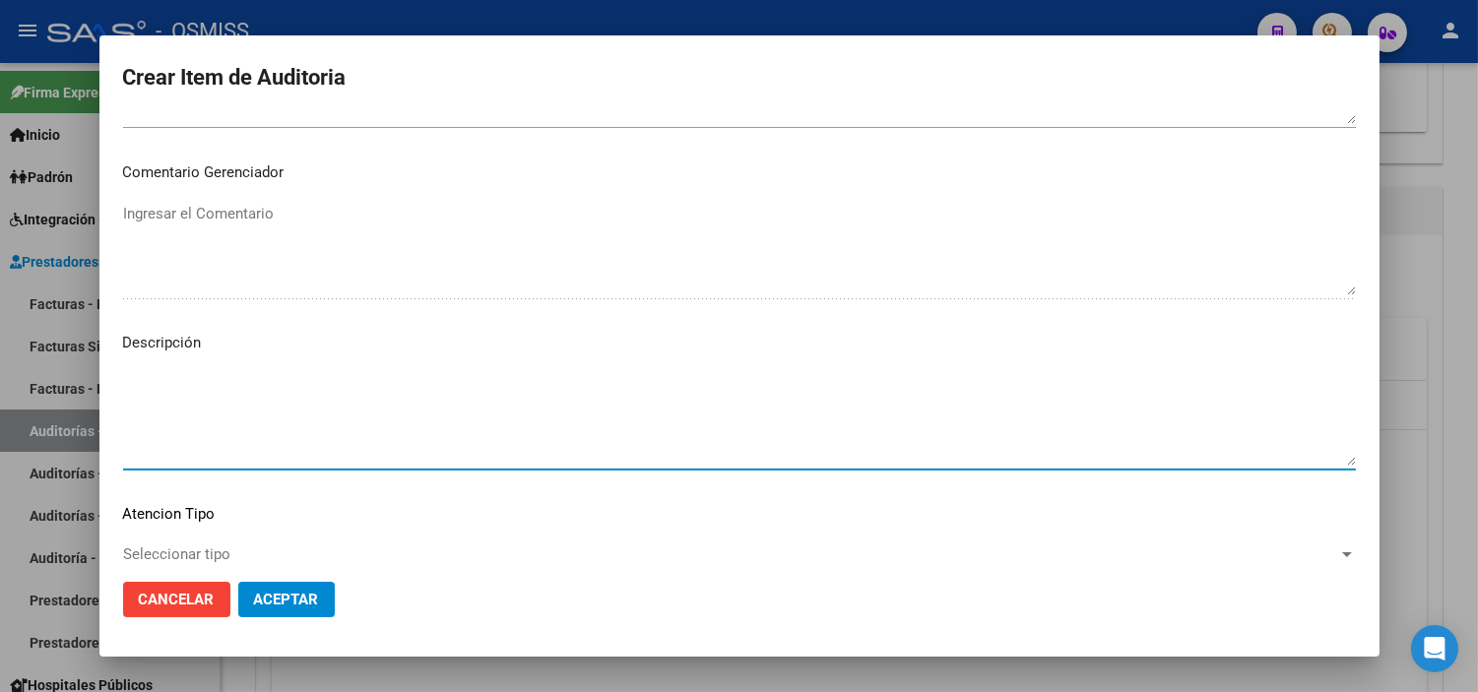
click at [301, 597] on span "Aceptar" at bounding box center [286, 600] width 65 height 18
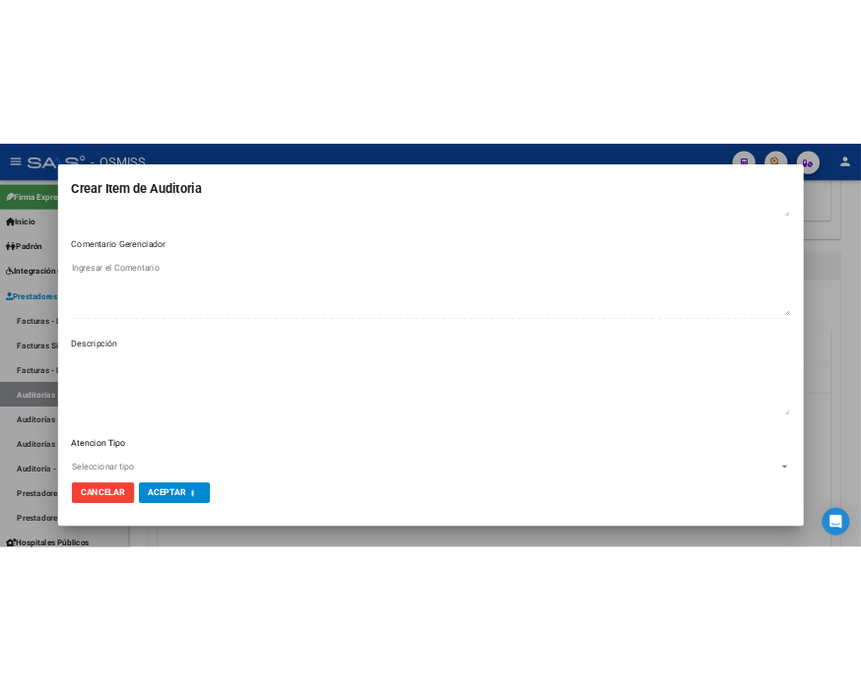
scroll to position [0, 0]
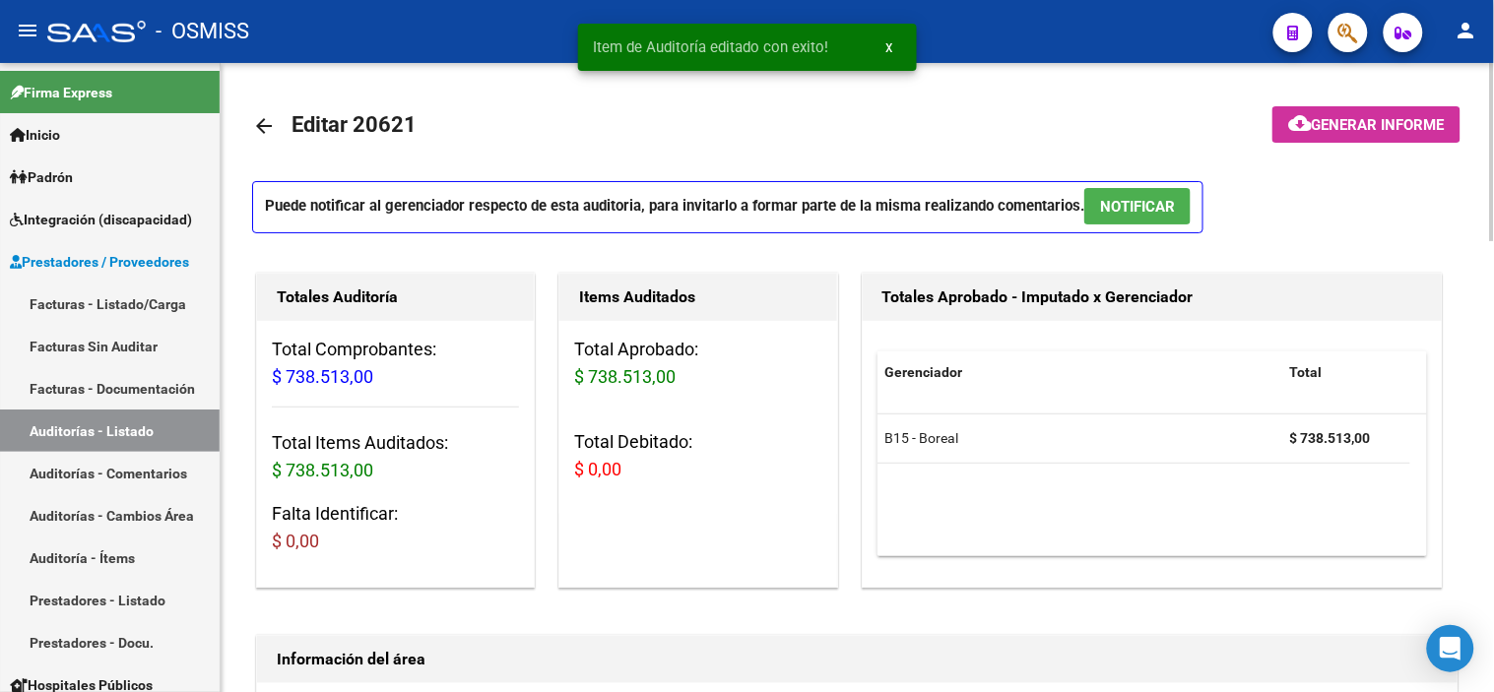
click at [254, 120] on mat-icon "arrow_back" at bounding box center [264, 126] width 24 height 24
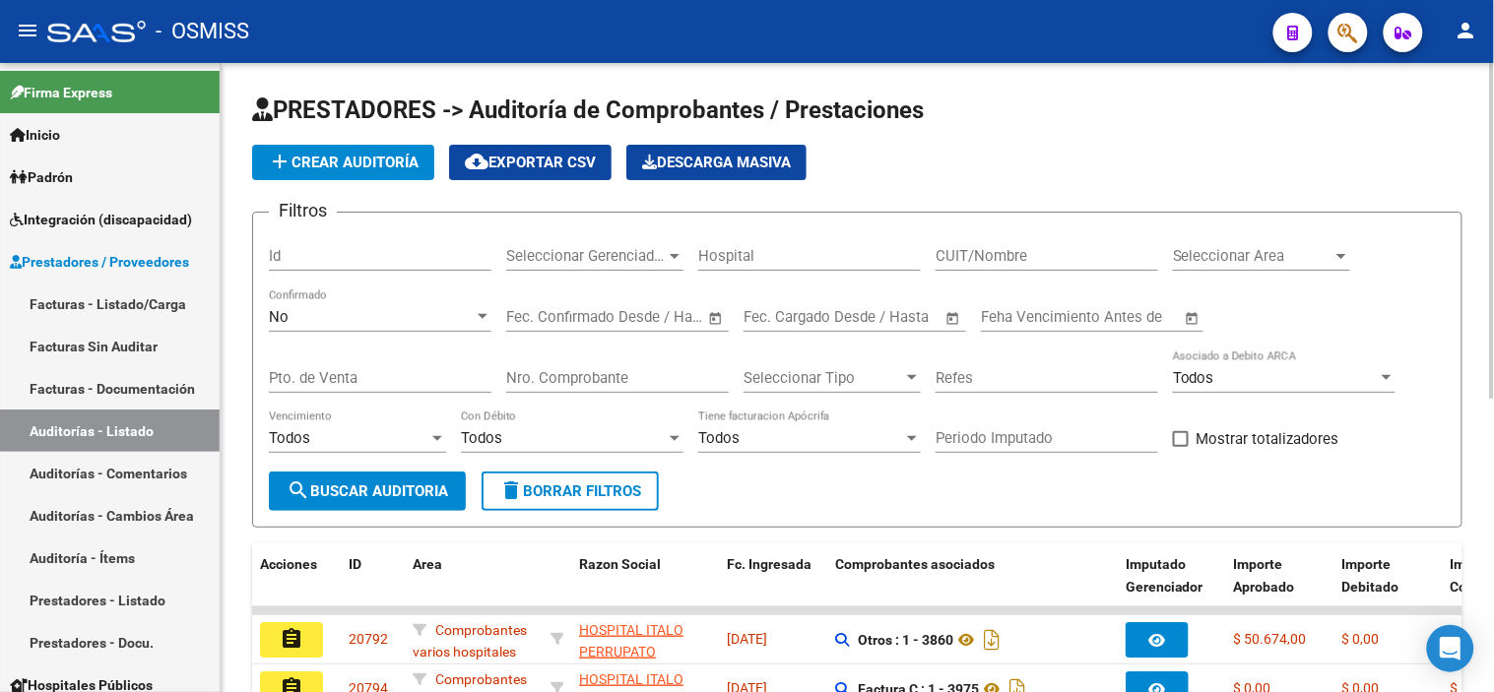
click at [820, 16] on div "- OSMISS" at bounding box center [652, 31] width 1210 height 43
